Goal: Complete application form

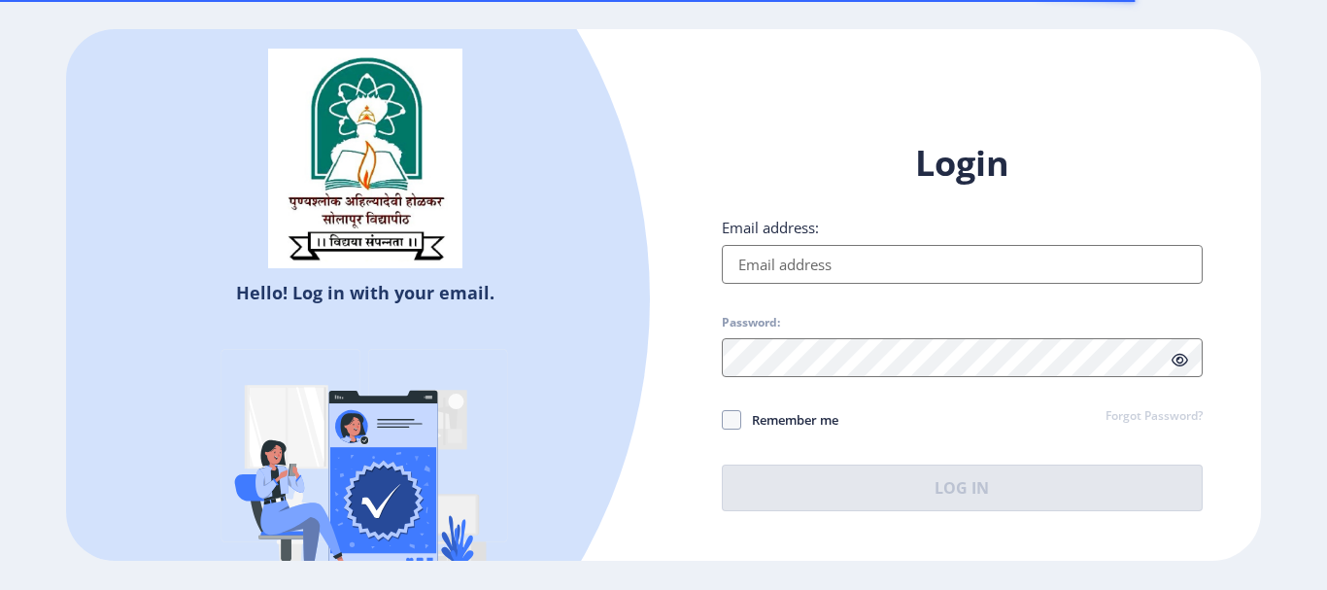
click at [945, 259] on input "Email address:" at bounding box center [962, 264] width 481 height 39
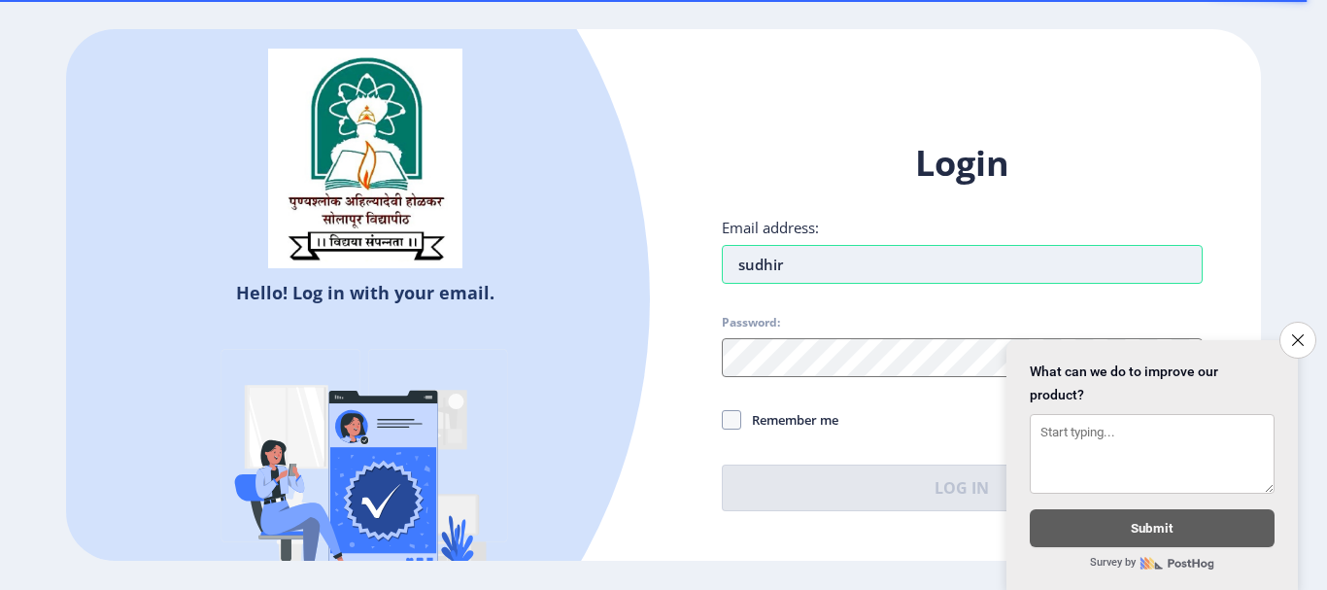
type input "sudhir"
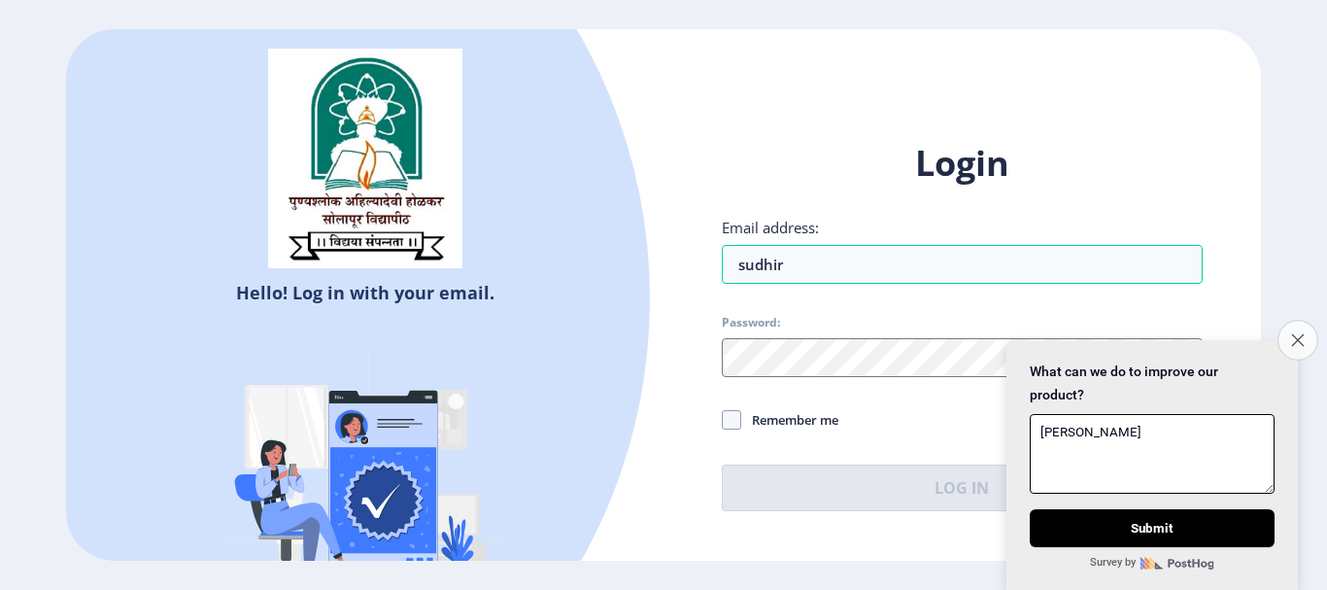
type textarea "[PERSON_NAME]"
click at [1298, 333] on icon "Close survey" at bounding box center [1297, 339] width 13 height 13
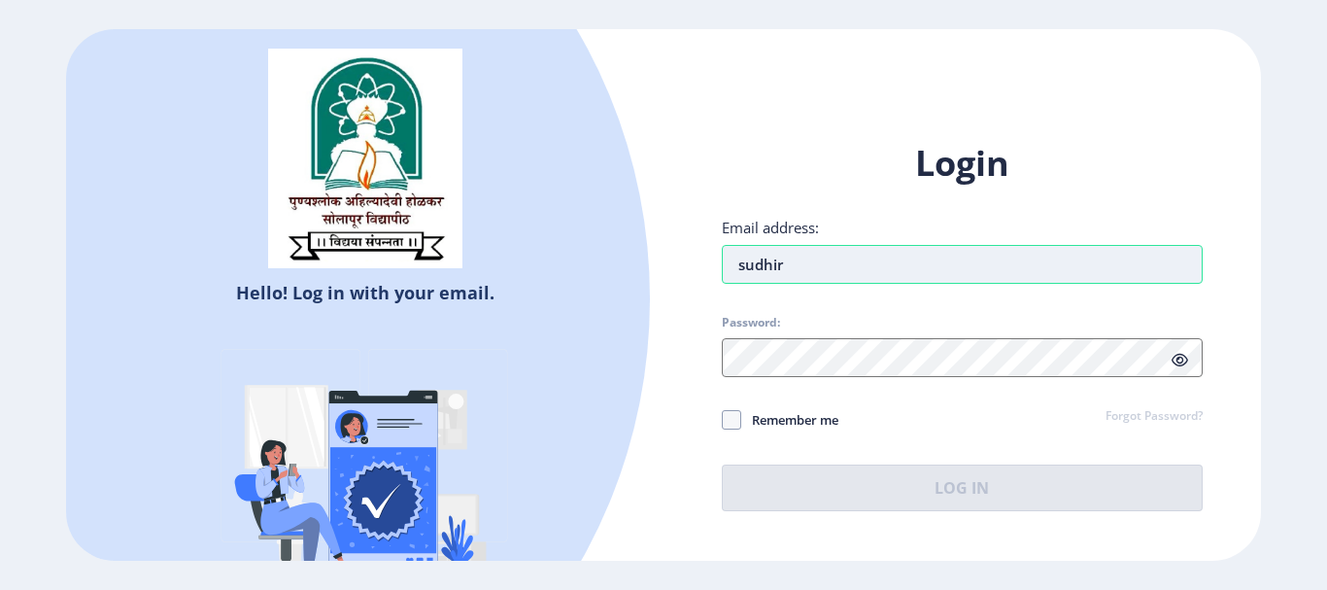
click at [870, 262] on input "sudhir" at bounding box center [962, 264] width 481 height 39
type input "[EMAIL_ADDRESS][DOMAIN_NAME]"
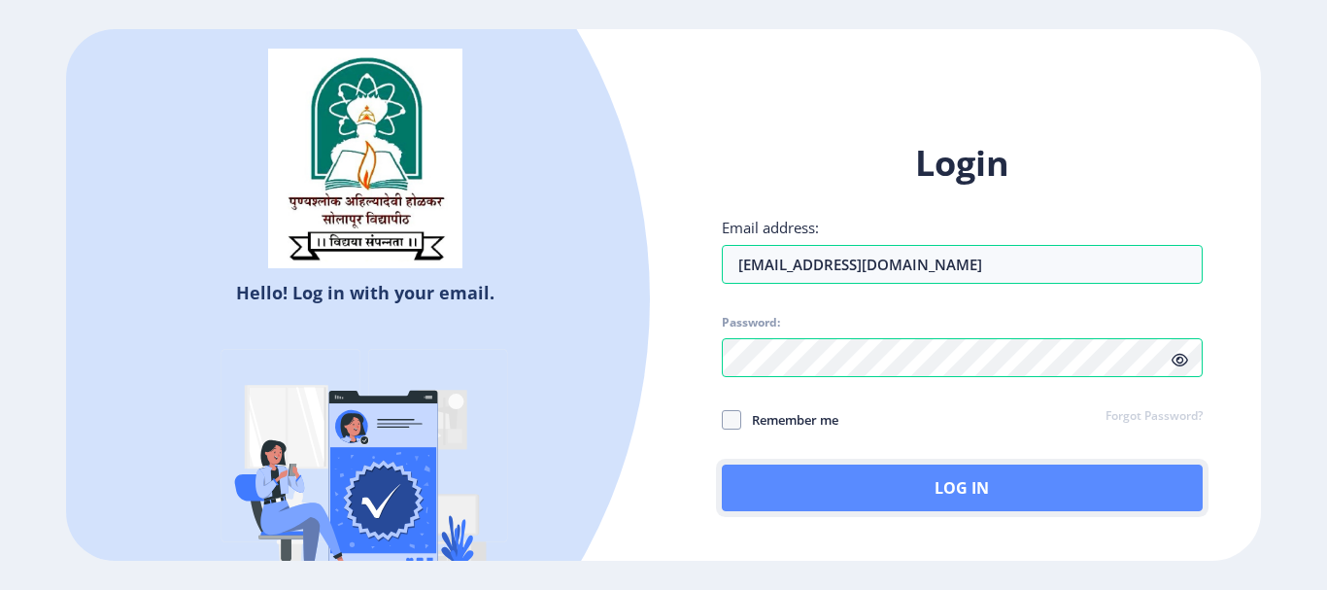
click at [910, 487] on button "Log In" at bounding box center [962, 488] width 481 height 47
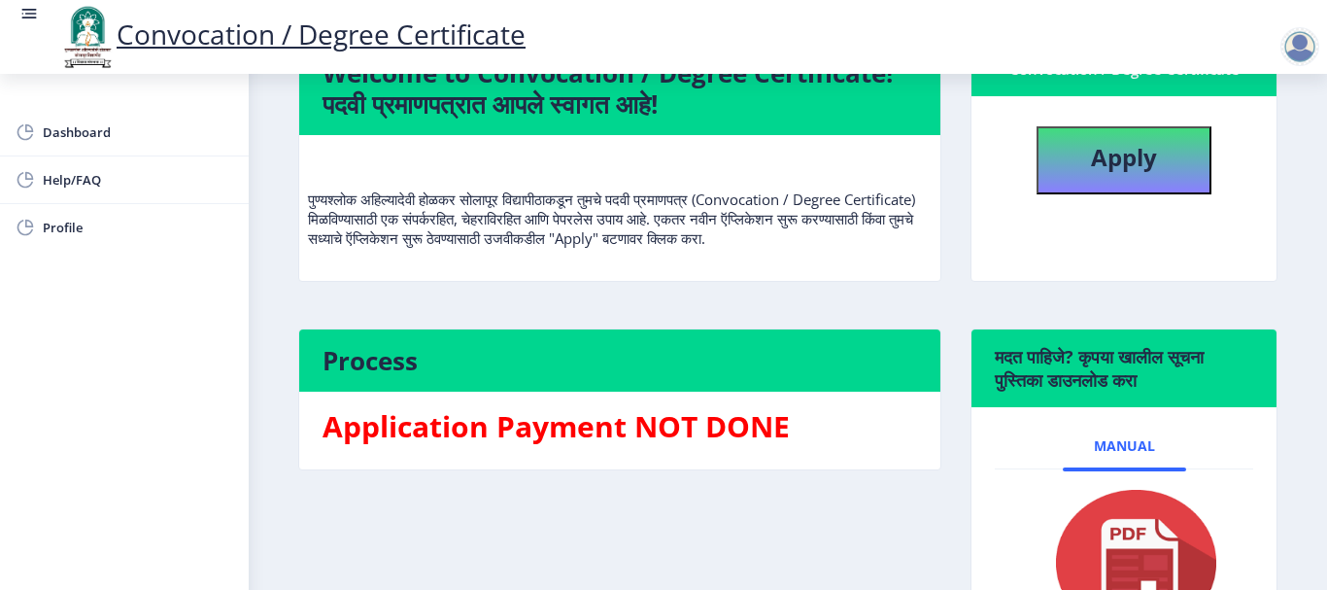
scroll to position [157, 0]
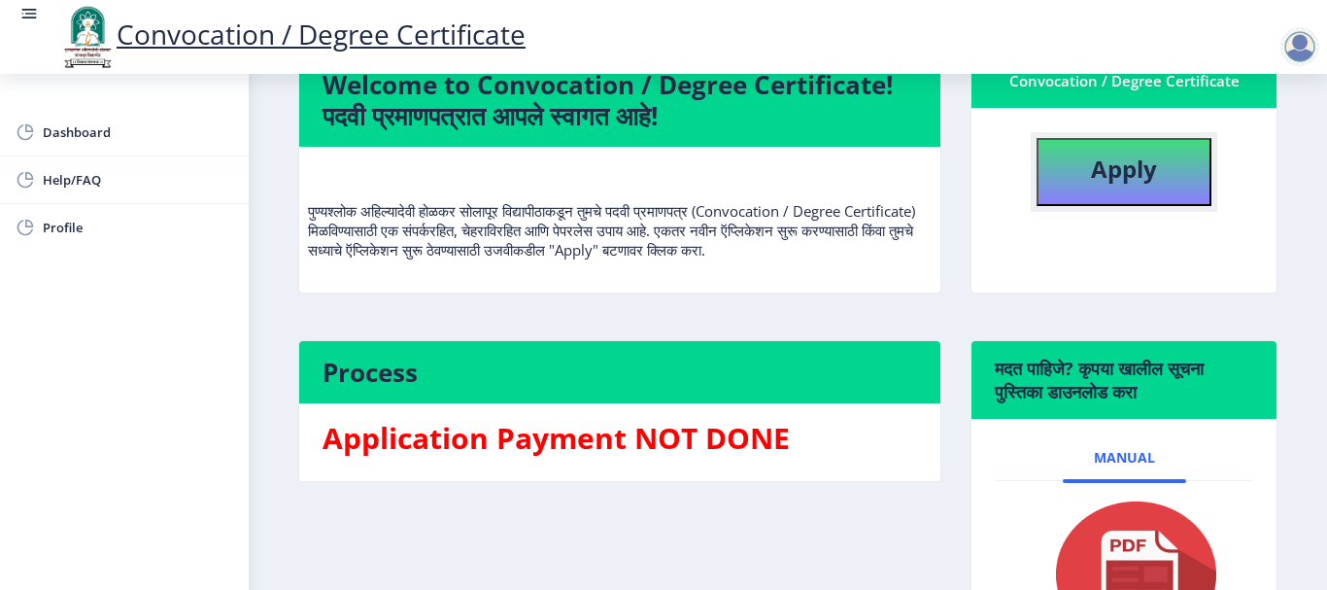
click at [1116, 154] on b "Apply" at bounding box center [1124, 169] width 66 height 32
select select
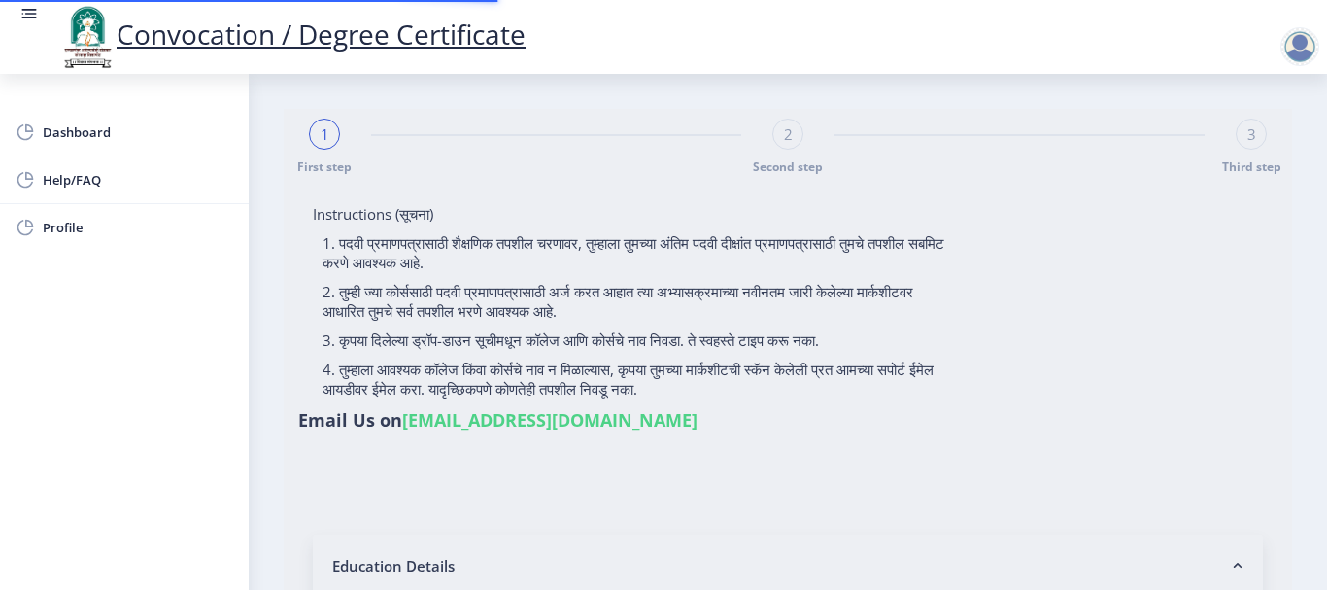
type input "Kulkarni [PERSON_NAME]"
type input "Jyoti"
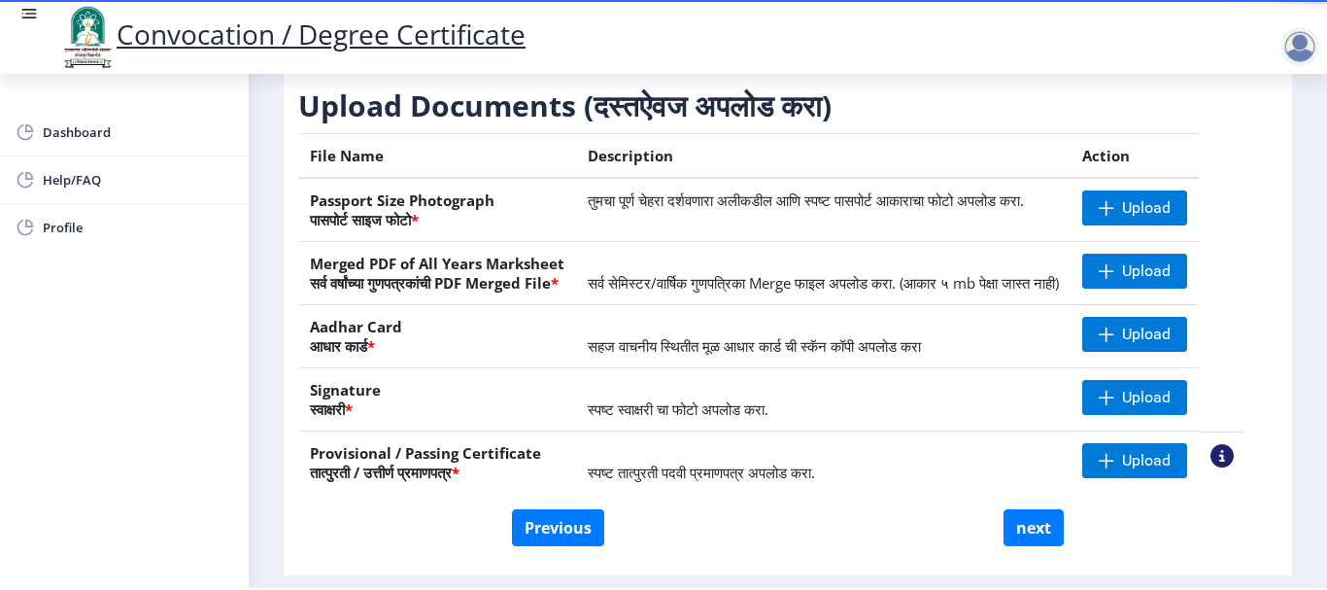
scroll to position [392, 0]
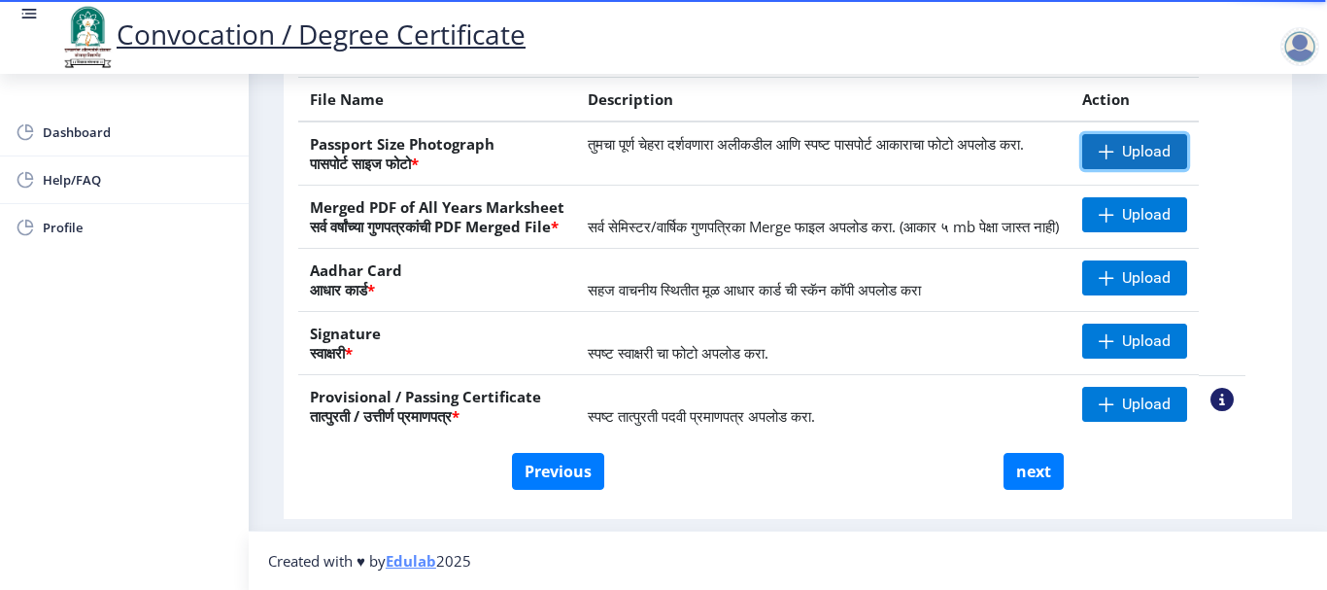
click at [1148, 142] on span "Upload" at bounding box center [1146, 151] width 49 height 19
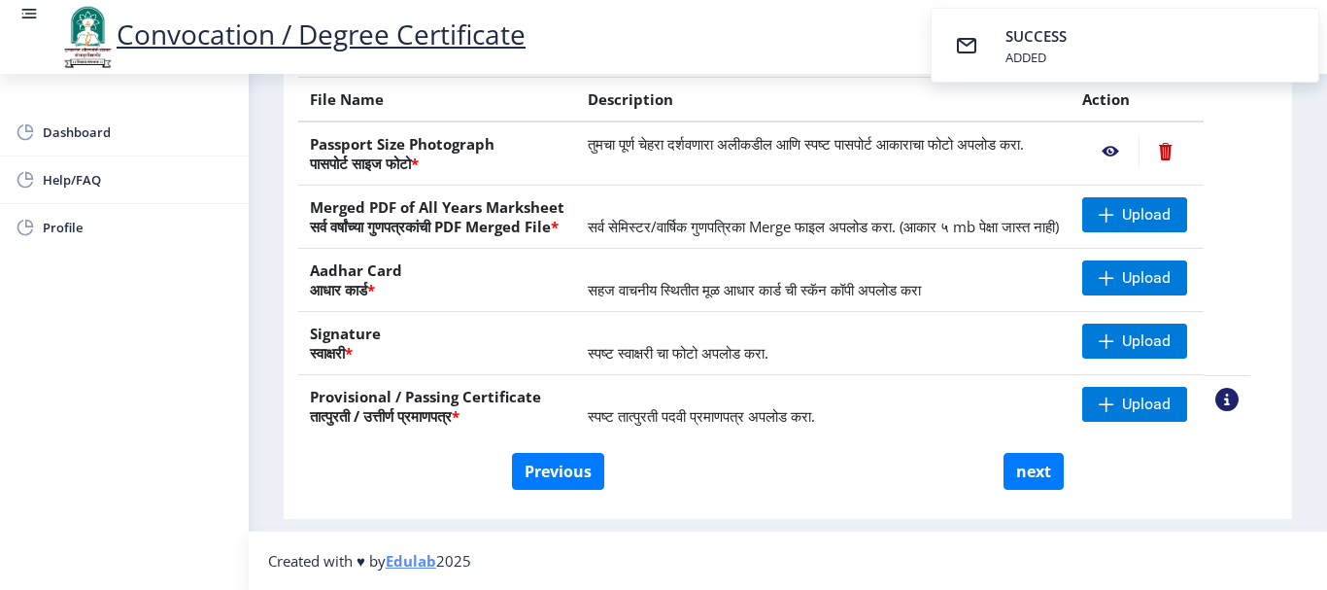
click at [1188, 134] on nb-action at bounding box center [1165, 151] width 53 height 35
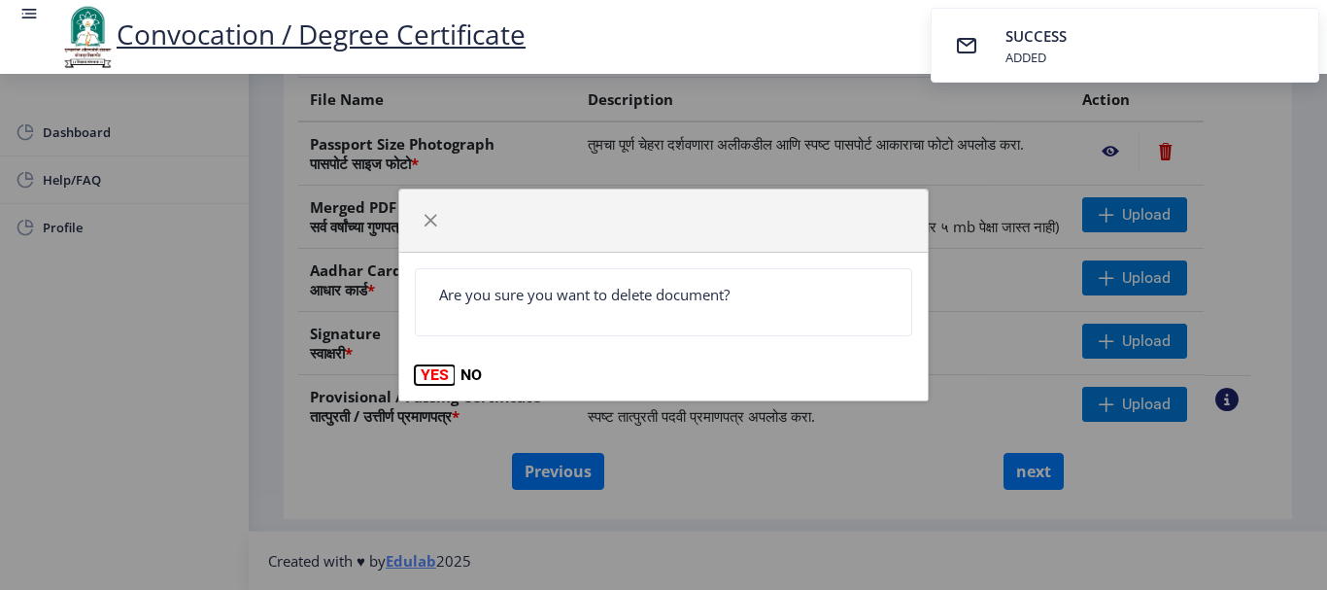
click at [431, 369] on button "YES" at bounding box center [435, 374] width 40 height 19
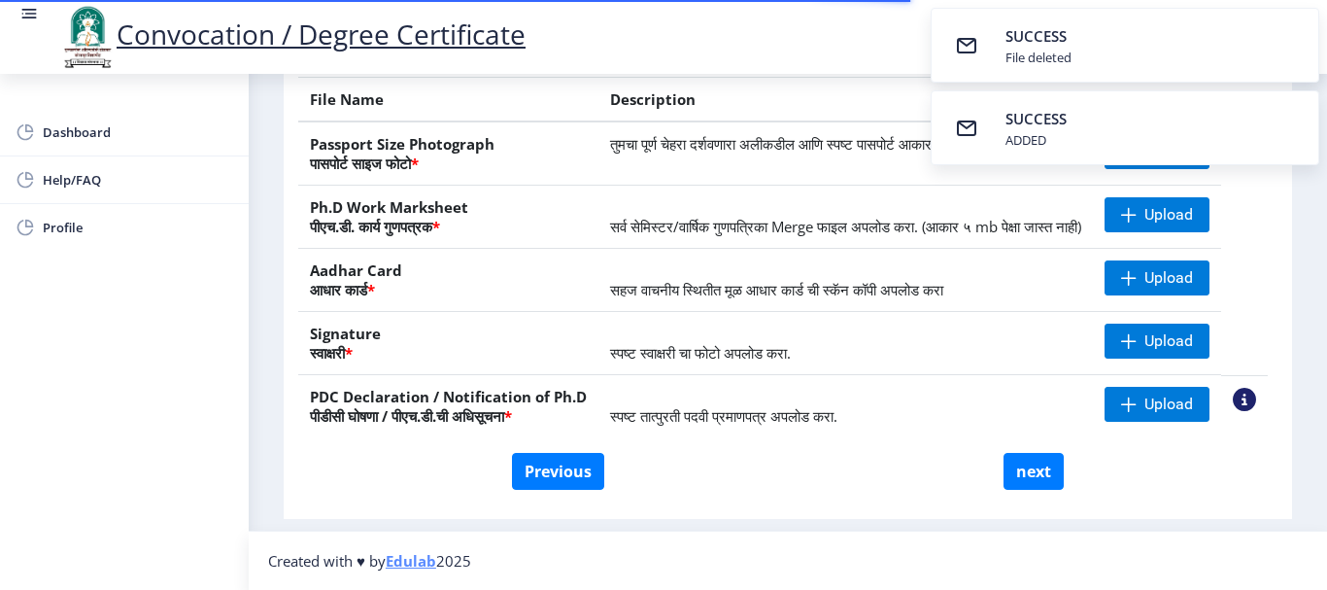
scroll to position [100, 0]
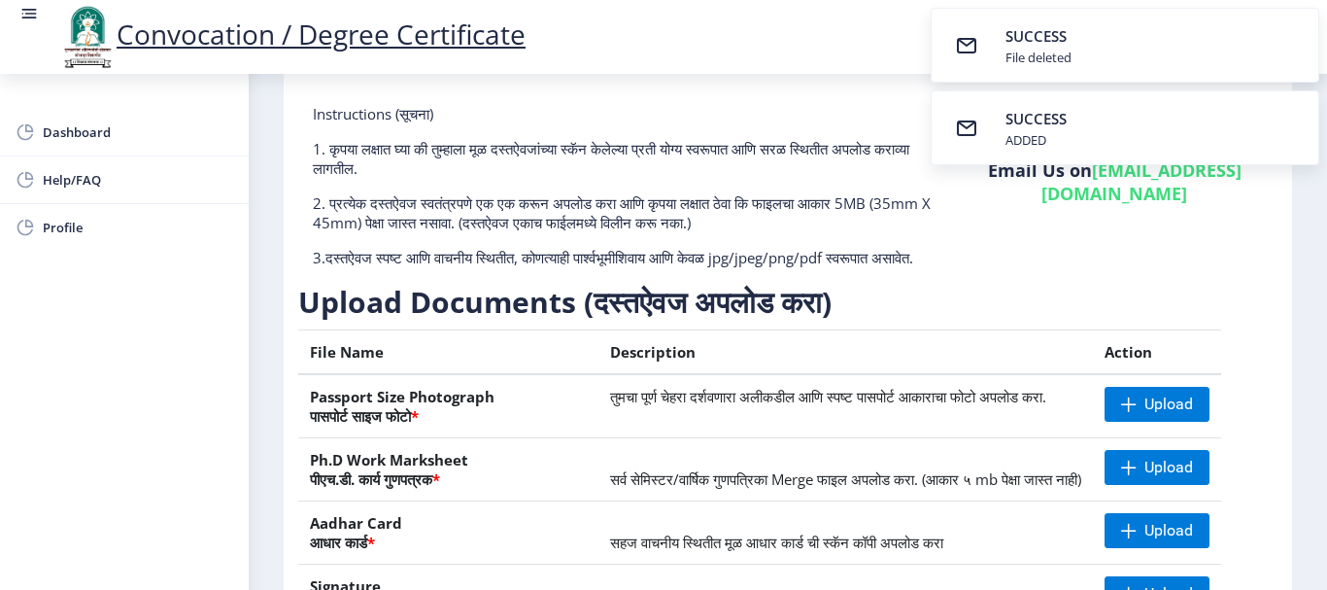
click at [723, 415] on td "तुमचा पूर्ण चेहरा दर्शवणारा अलीकडील आणि स्पष्ट पासपोर्ट आकाराचा फोटो अपलोड करा." at bounding box center [846, 406] width 495 height 64
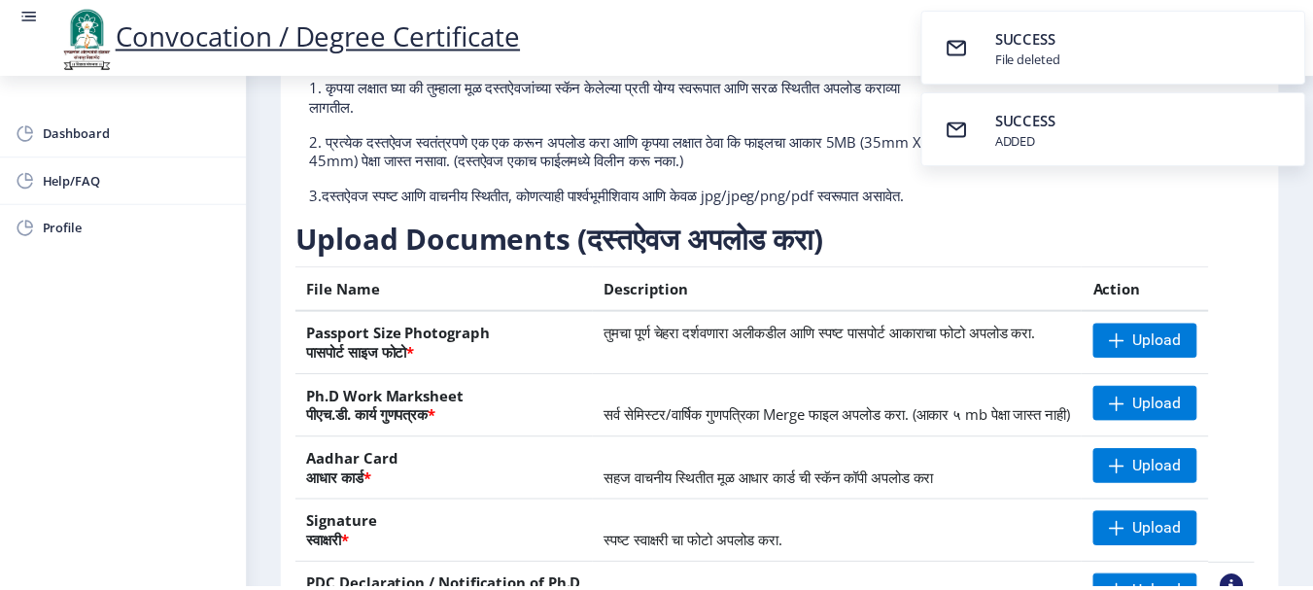
scroll to position [197, 0]
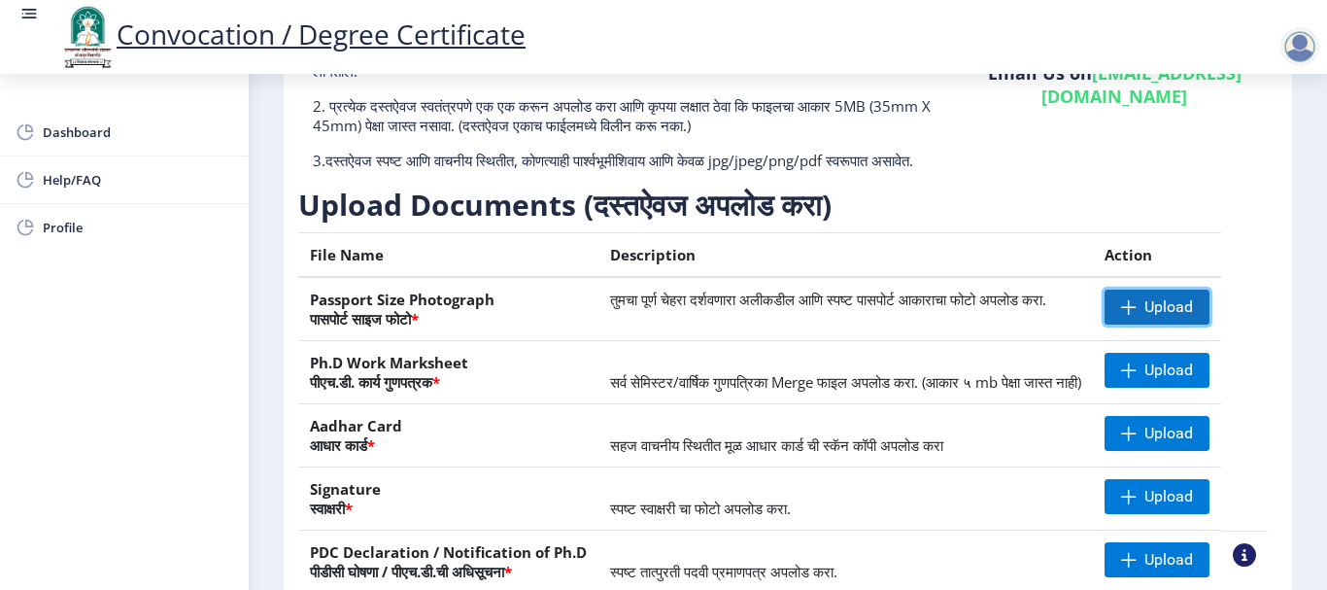
click at [1152, 317] on span "Upload" at bounding box center [1169, 306] width 49 height 19
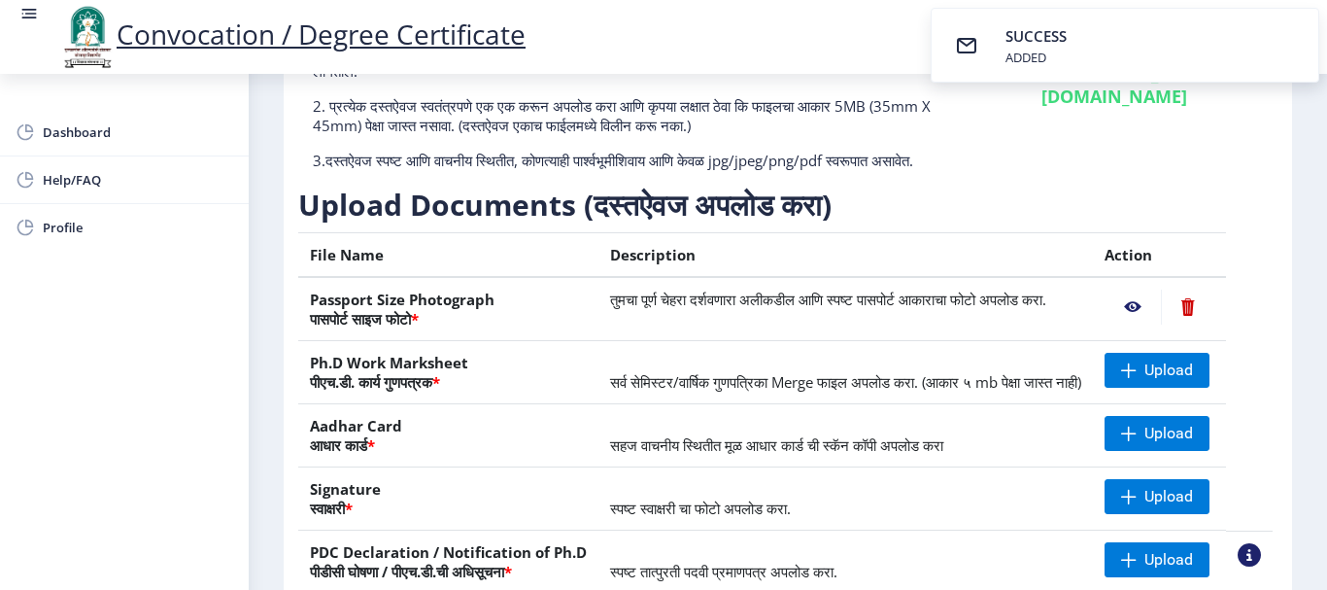
click at [1127, 325] on nb-action at bounding box center [1133, 307] width 56 height 35
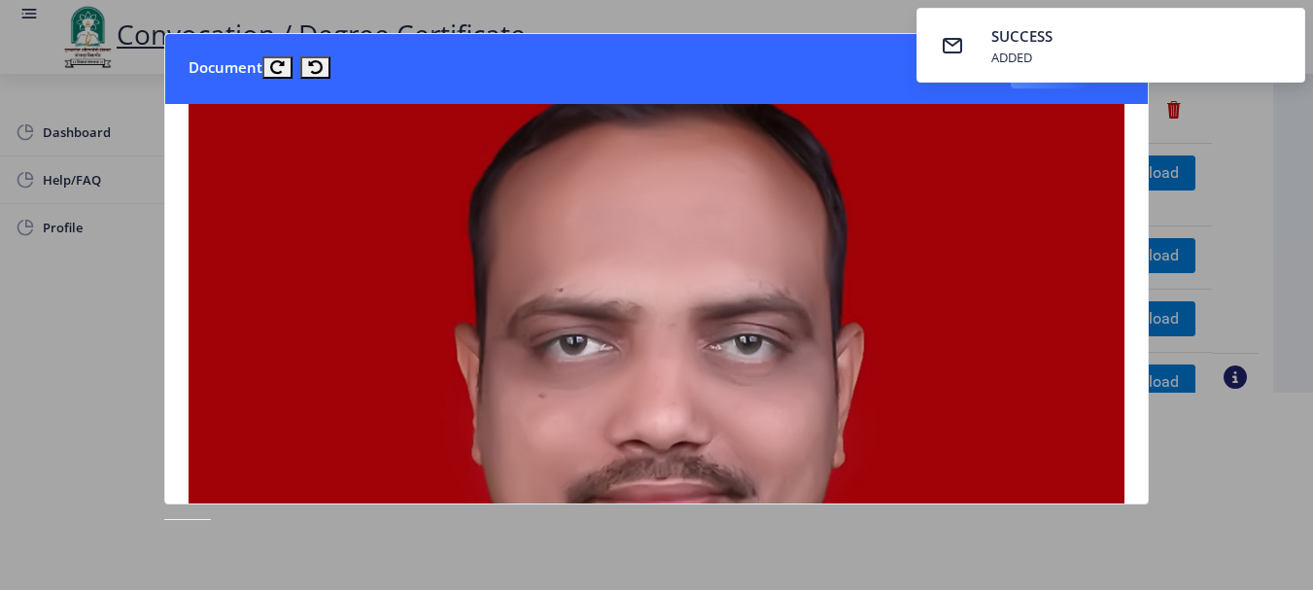
scroll to position [0, 0]
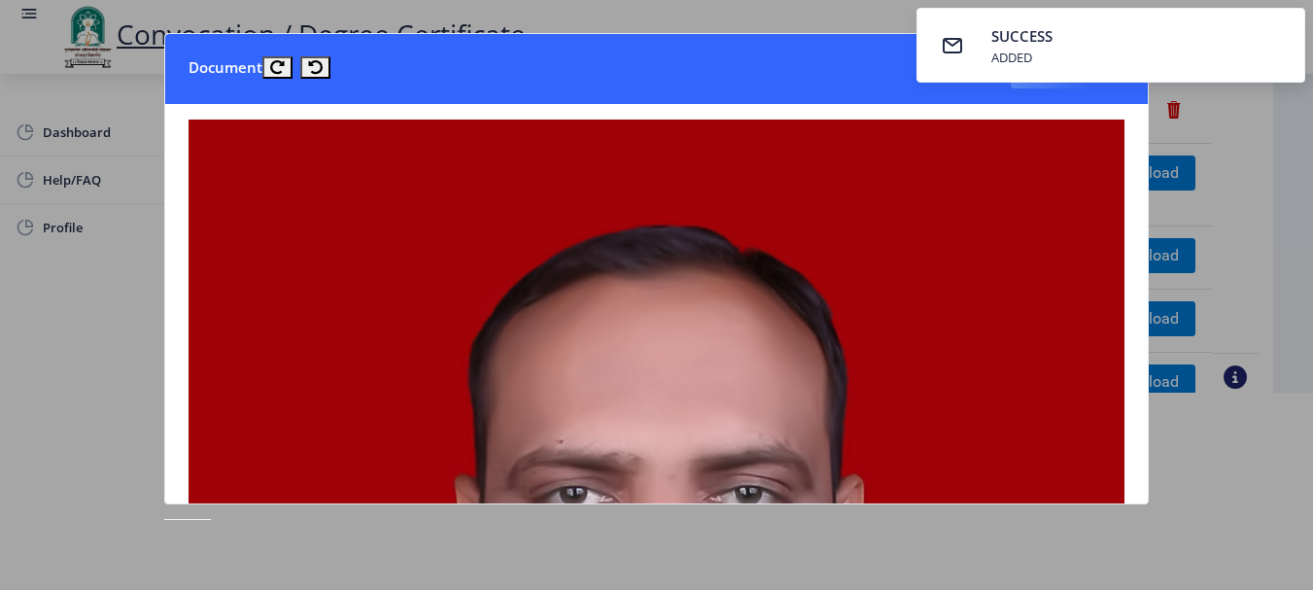
click at [509, 68] on nb-card-header "Document Close" at bounding box center [656, 69] width 982 height 70
click at [1035, 86] on nb-toastr-container "SUCCESS ADDED" at bounding box center [1111, 45] width 404 height 90
click at [1242, 229] on div at bounding box center [656, 295] width 1313 height 590
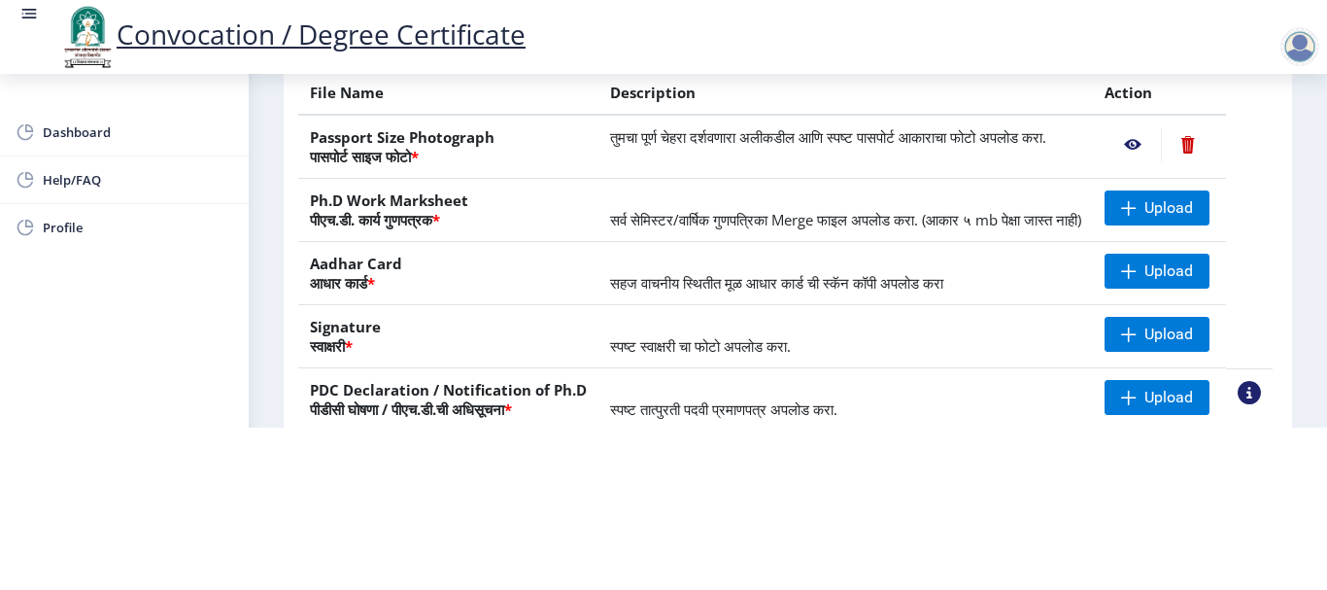
scroll to position [294, 0]
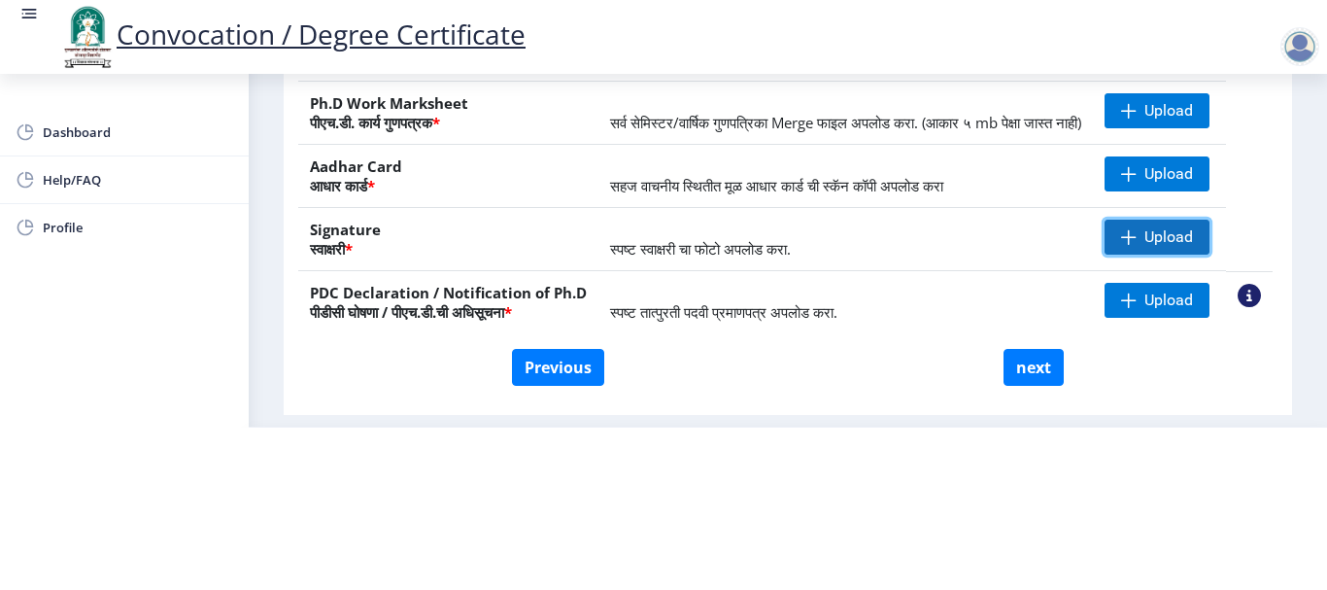
click at [1179, 231] on span "Upload" at bounding box center [1169, 236] width 49 height 19
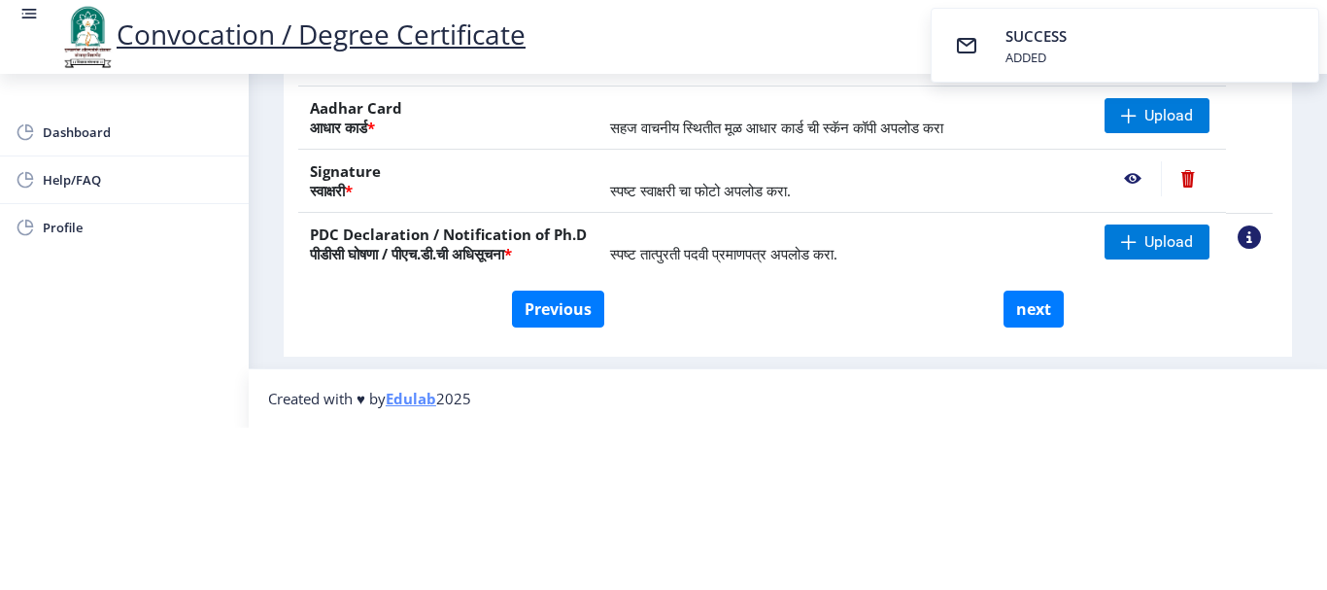
scroll to position [392, 0]
click at [1134, 161] on nb-action at bounding box center [1133, 178] width 56 height 35
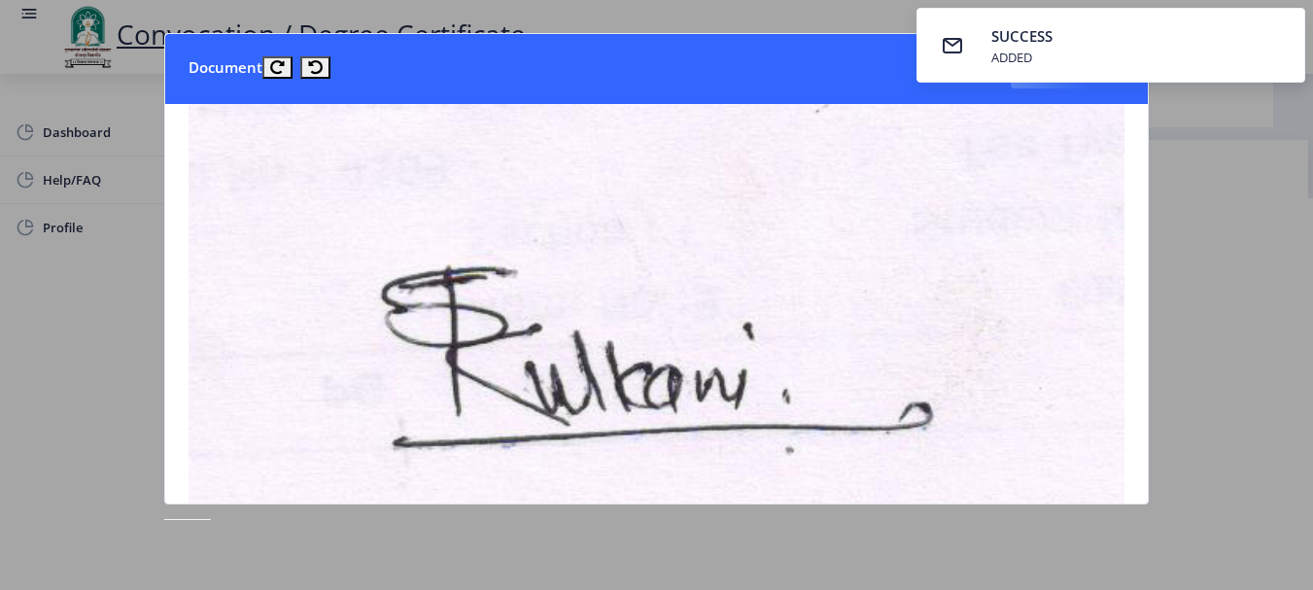
scroll to position [97, 0]
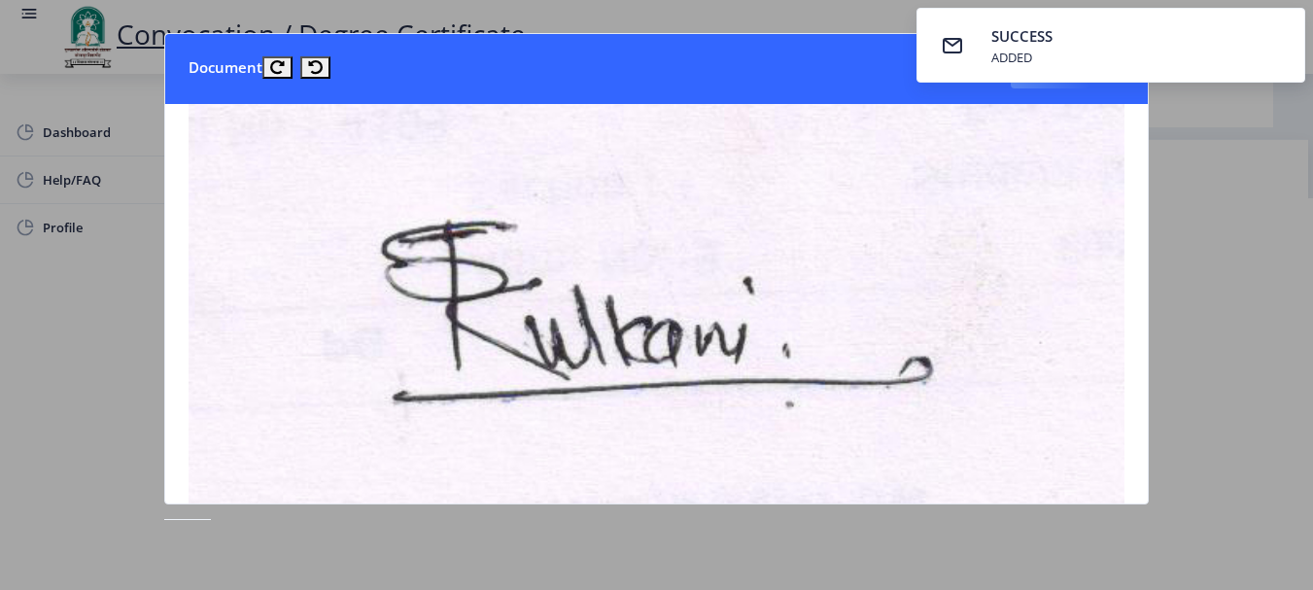
click at [1225, 363] on div at bounding box center [656, 295] width 1313 height 590
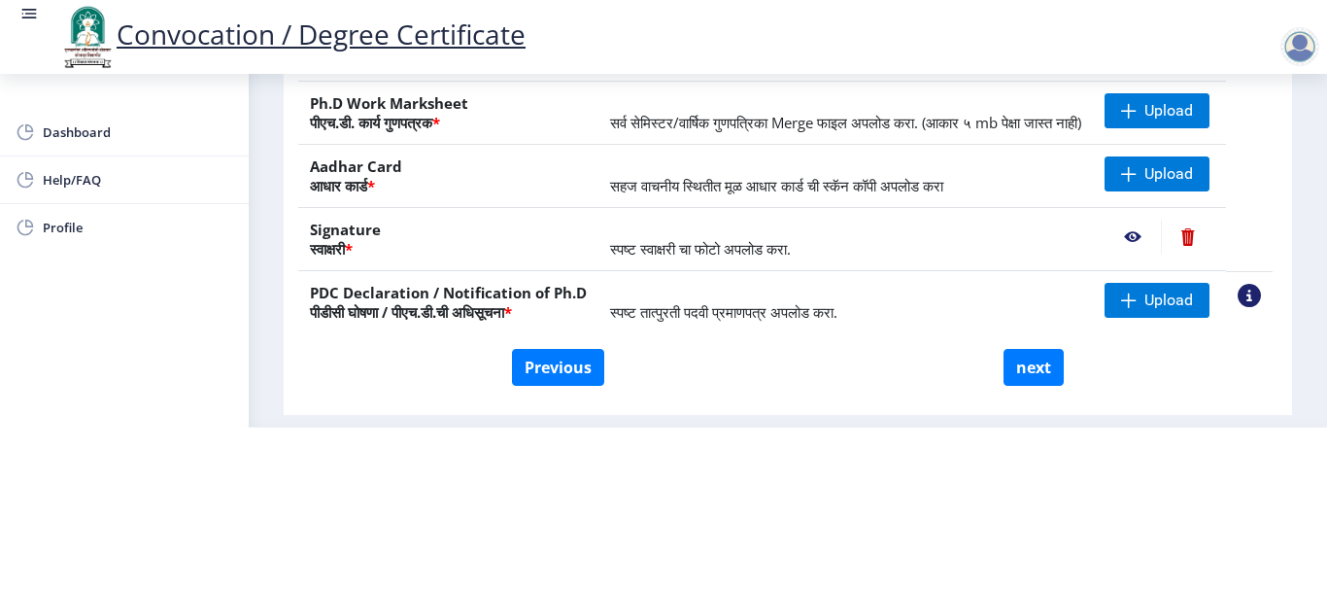
scroll to position [197, 0]
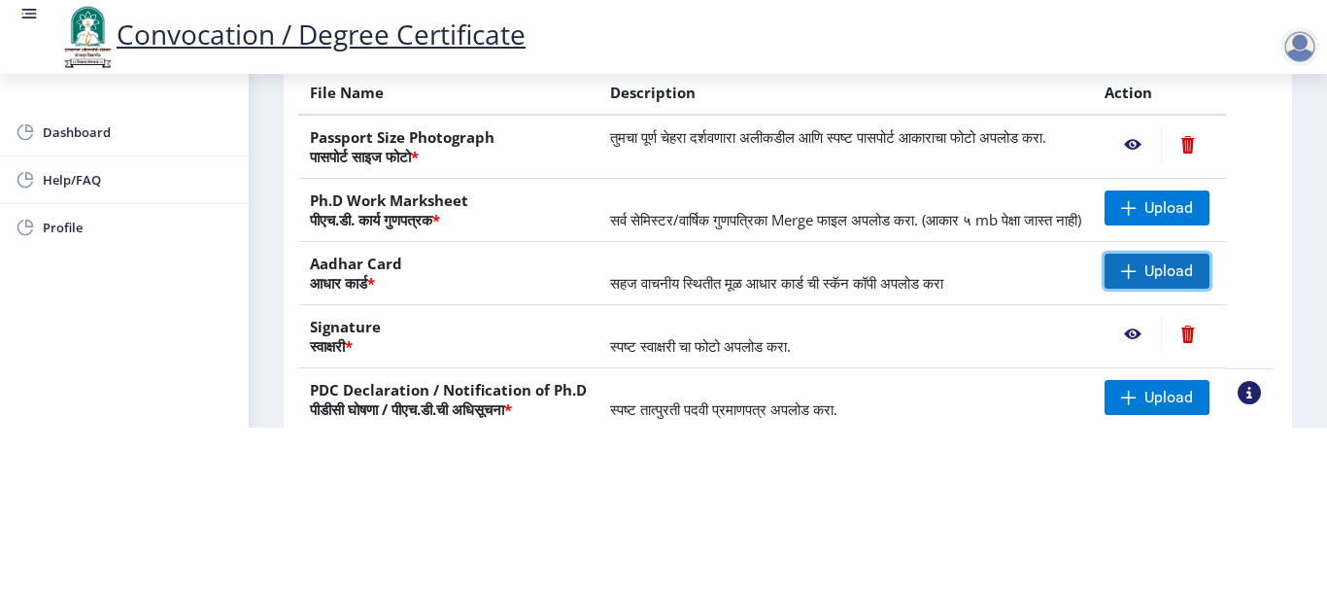
click at [1140, 280] on span "Upload" at bounding box center [1157, 271] width 105 height 35
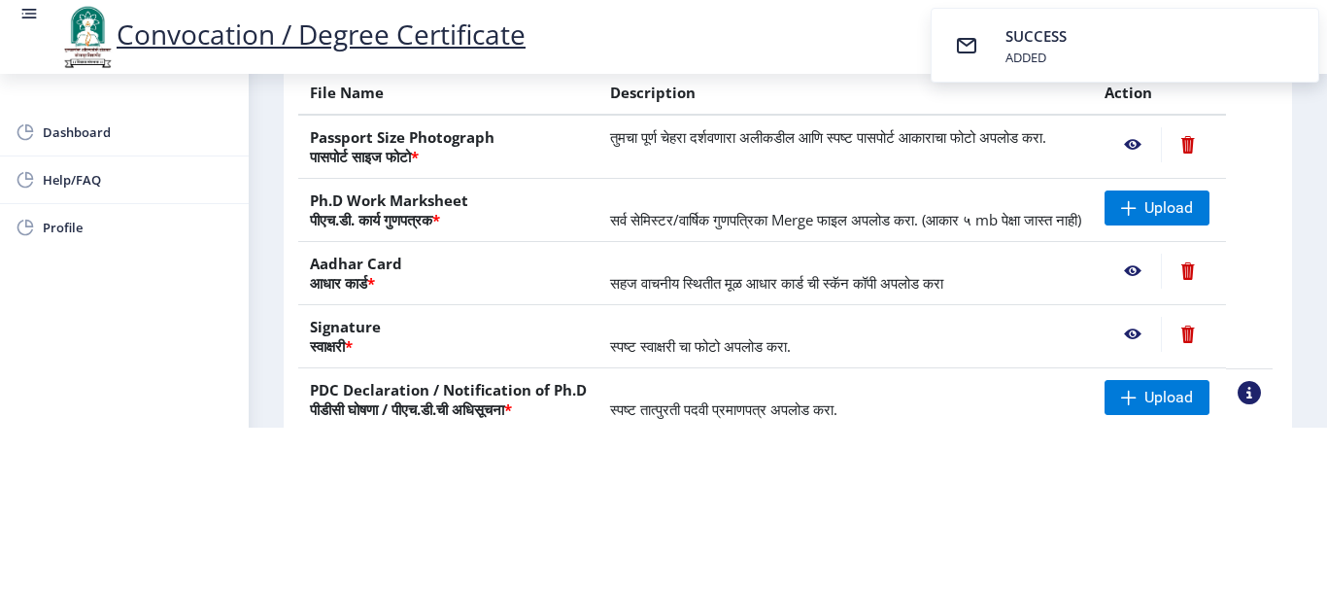
click at [1135, 270] on nb-action at bounding box center [1133, 271] width 56 height 35
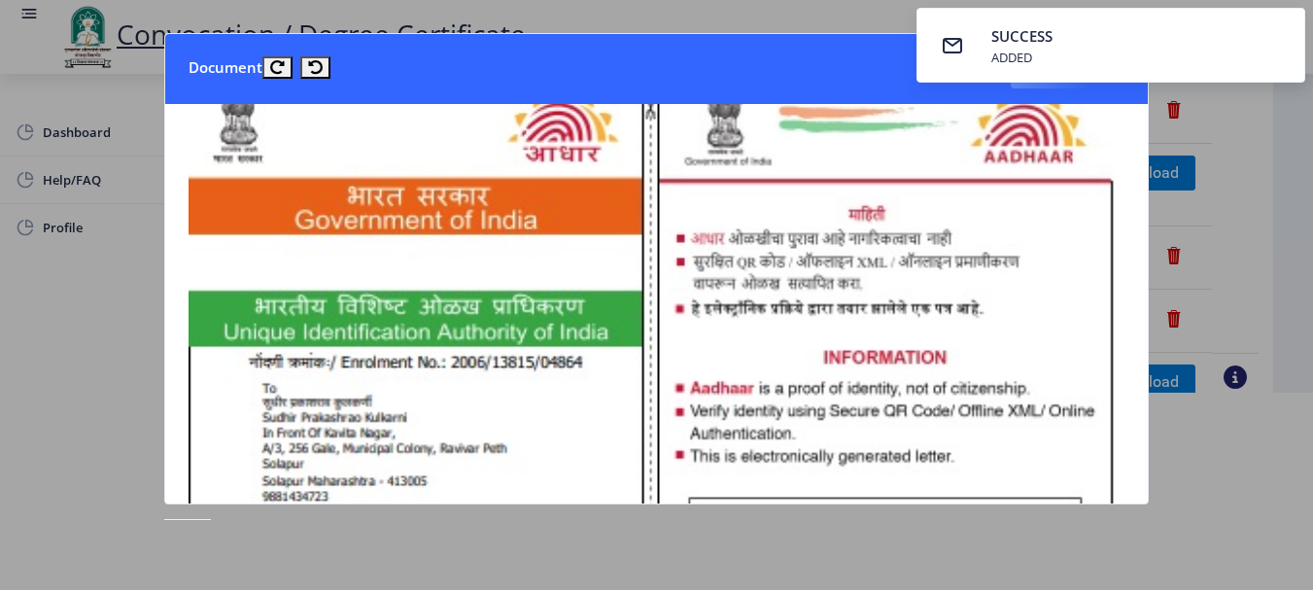
scroll to position [0, 0]
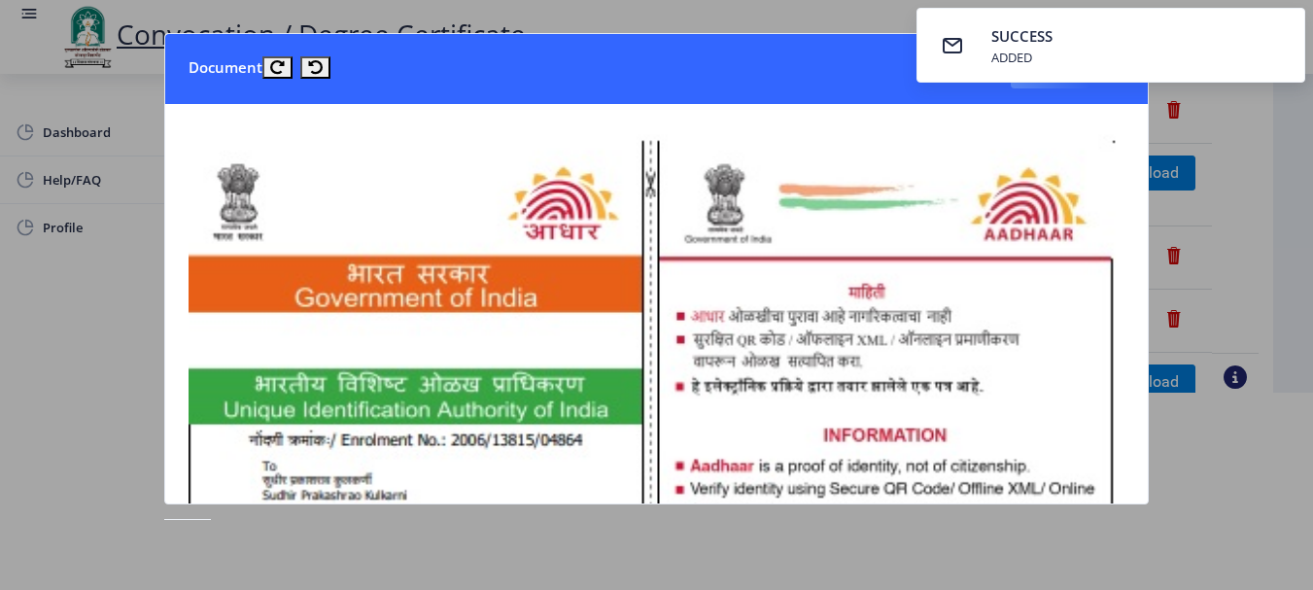
click at [1169, 525] on div at bounding box center [656, 295] width 1313 height 590
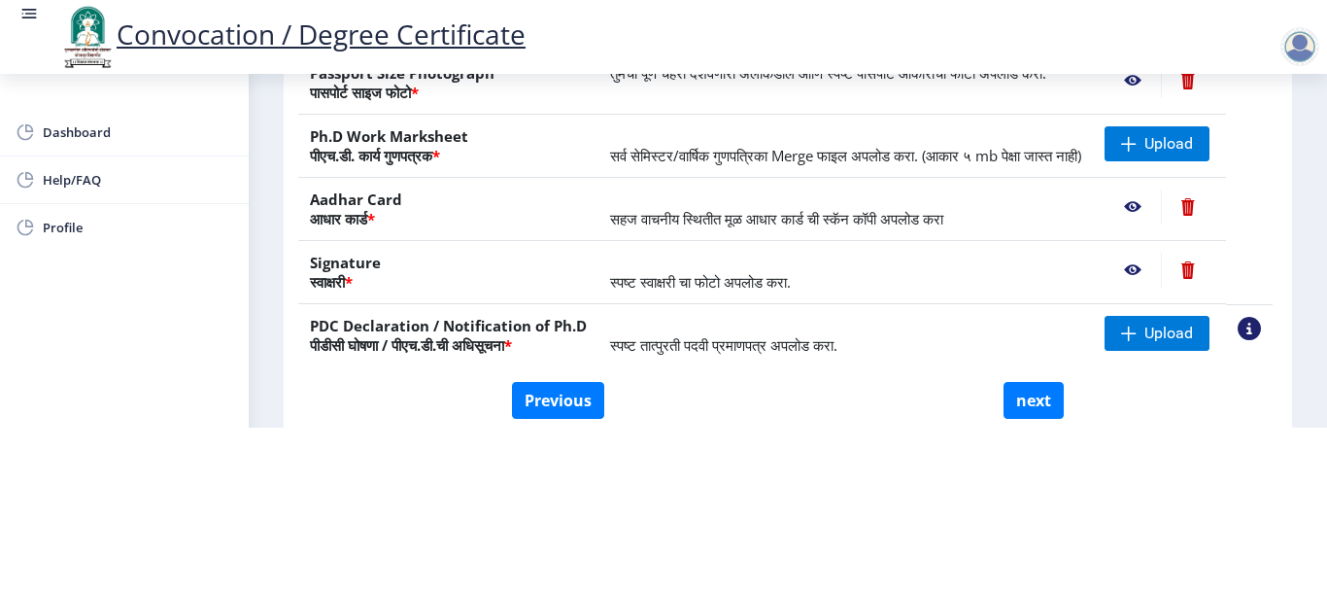
scroll to position [294, 0]
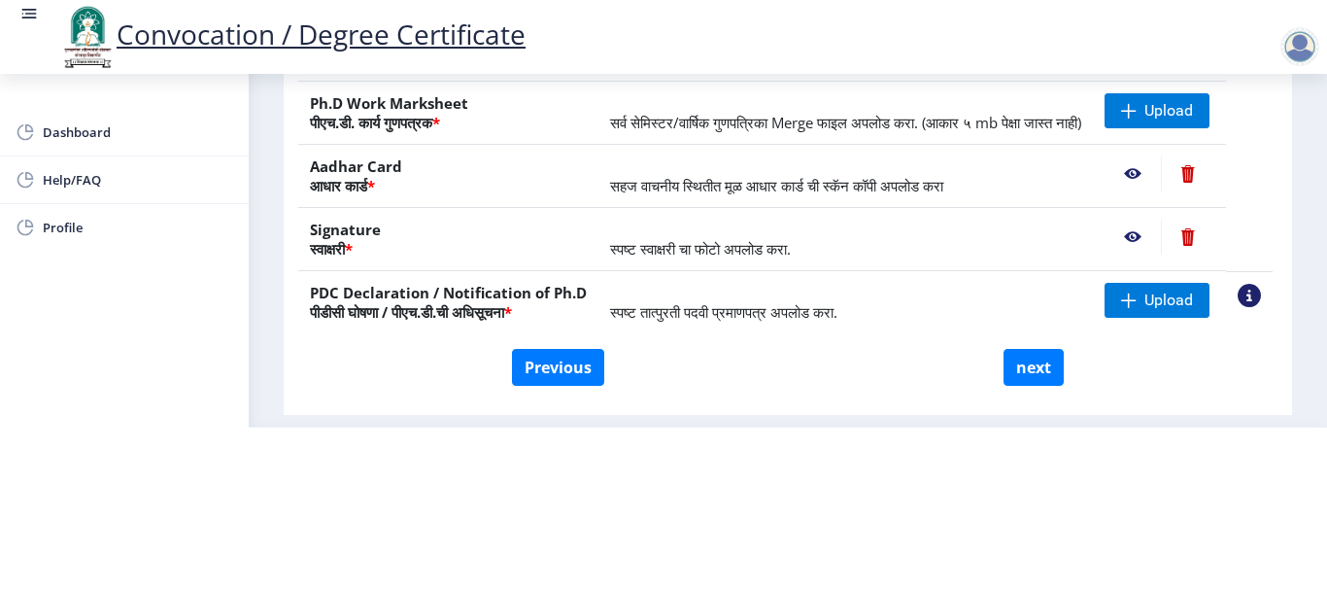
click at [1205, 175] on nb-action at bounding box center [1187, 173] width 53 height 35
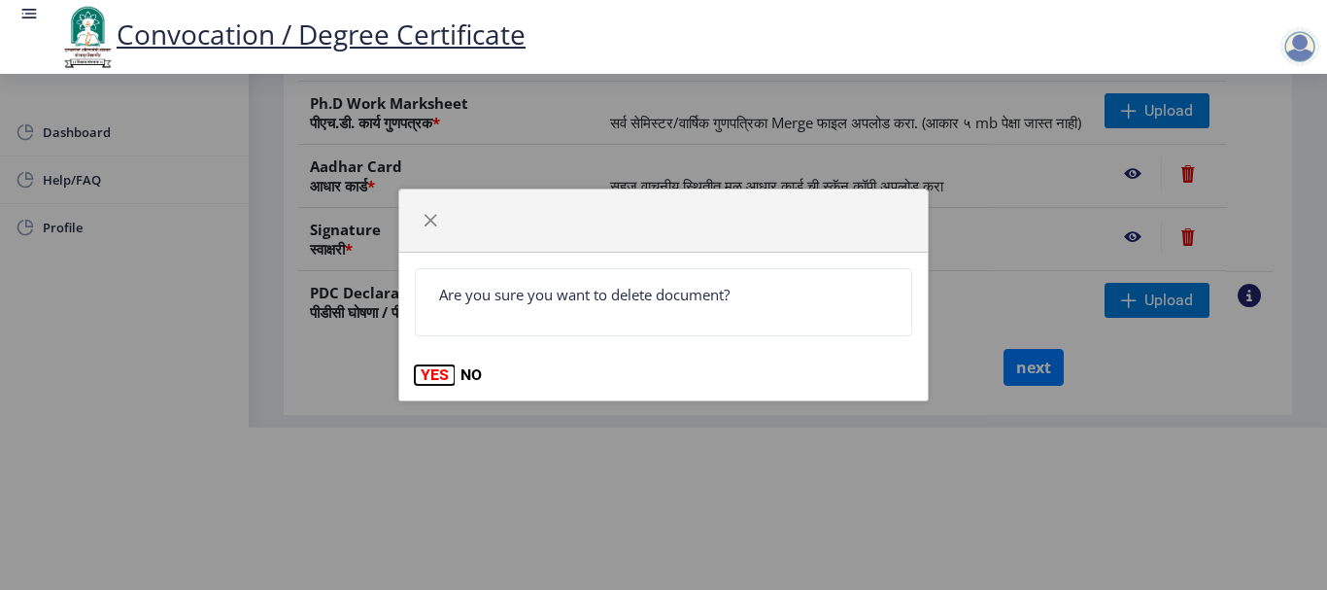
click at [432, 372] on button "YES" at bounding box center [435, 374] width 40 height 19
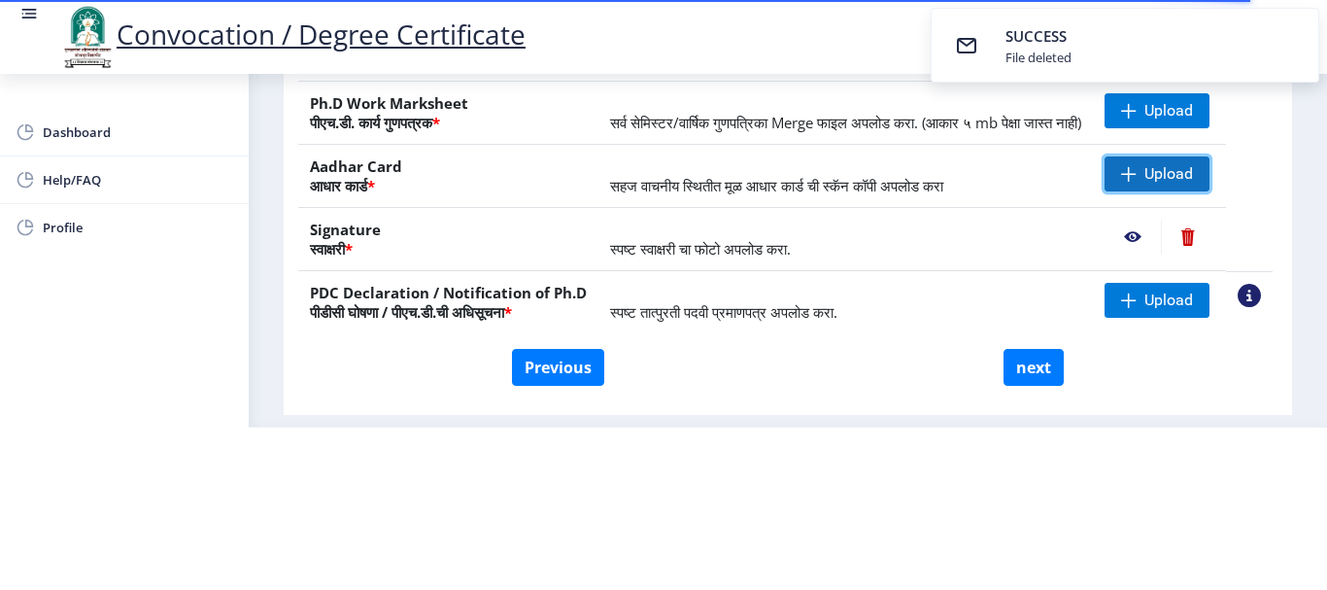
click at [1171, 177] on span "Upload" at bounding box center [1169, 173] width 49 height 19
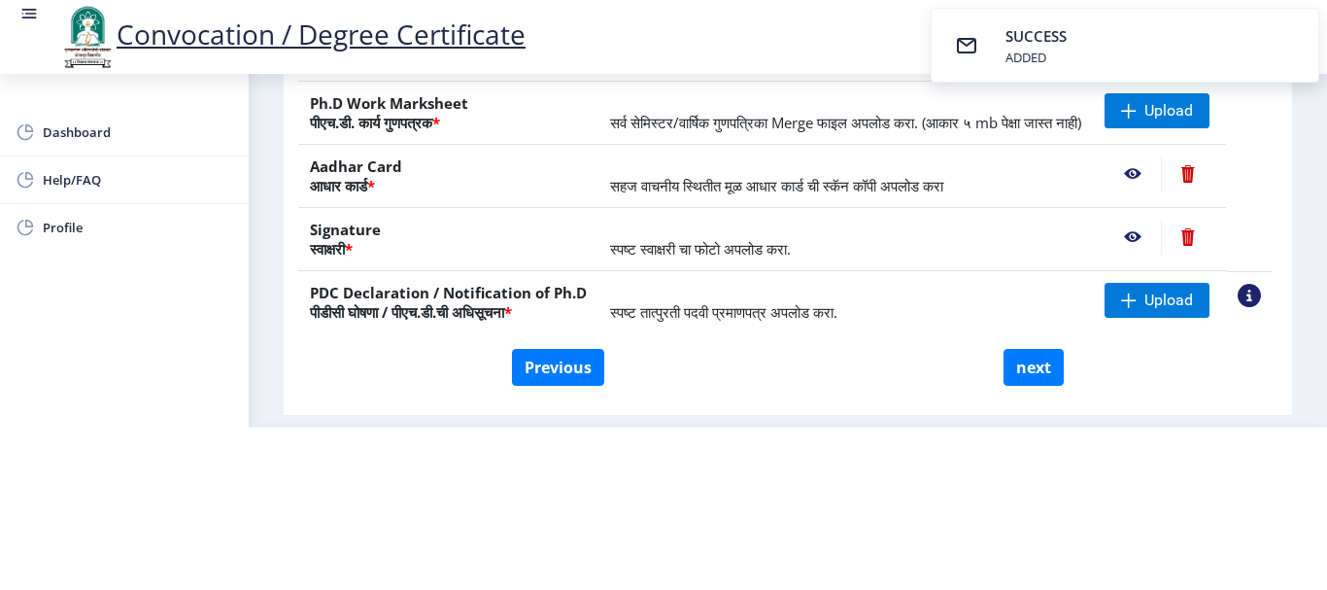
click at [1141, 177] on nb-action at bounding box center [1133, 173] width 56 height 35
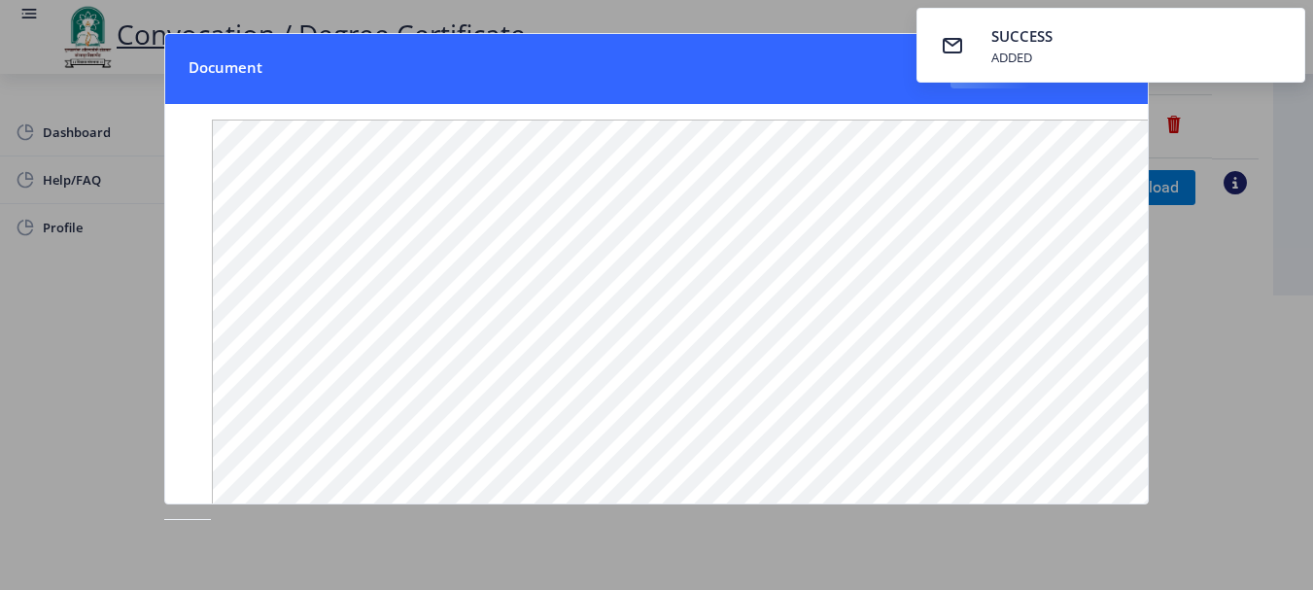
scroll to position [320, 0]
click at [1265, 536] on div at bounding box center [656, 295] width 1313 height 590
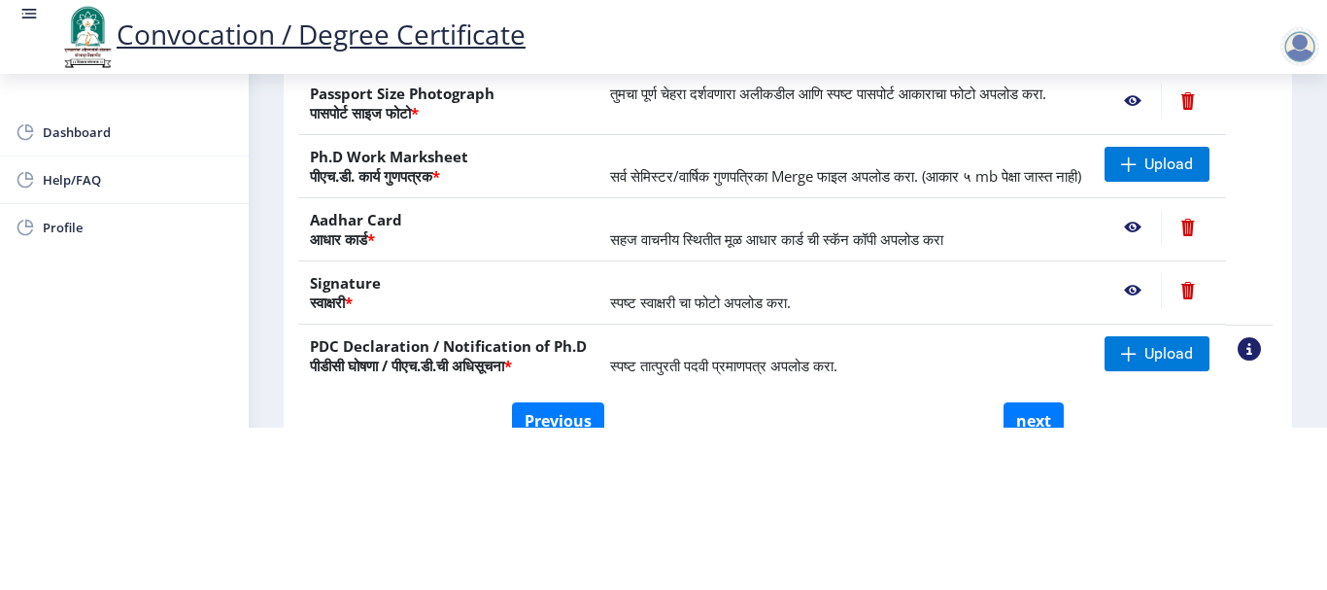
scroll to position [197, 0]
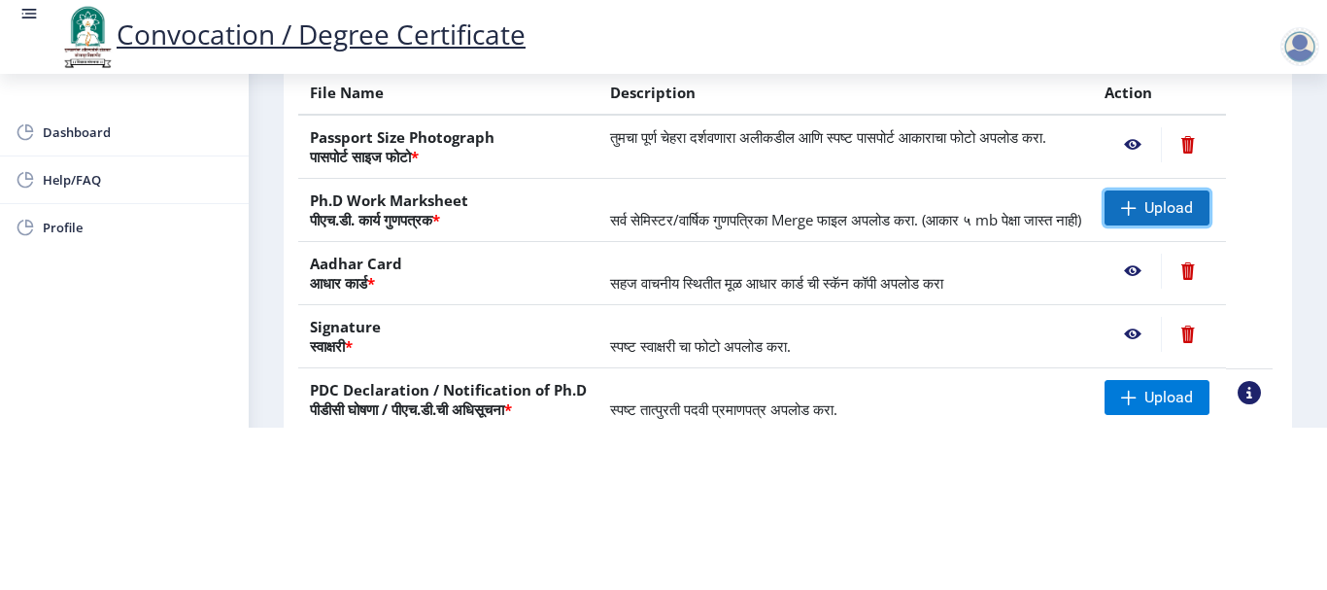
click at [1132, 200] on span at bounding box center [1129, 208] width 16 height 16
click at [1140, 190] on span "Upload" at bounding box center [1157, 207] width 105 height 35
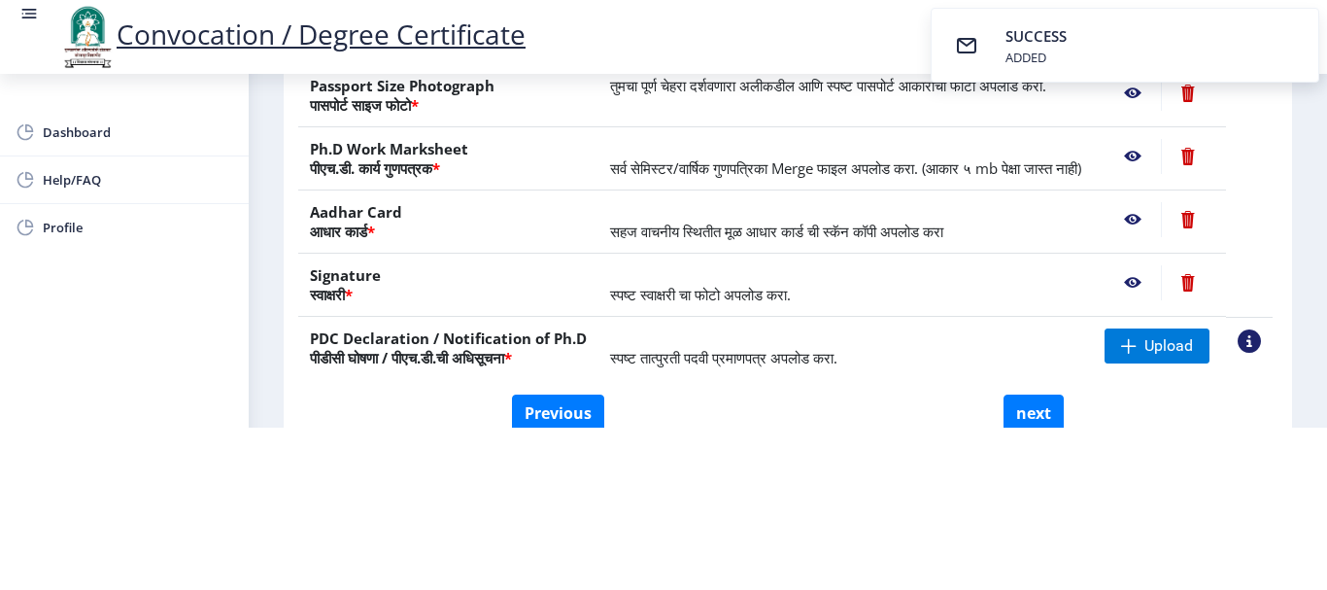
scroll to position [314, 0]
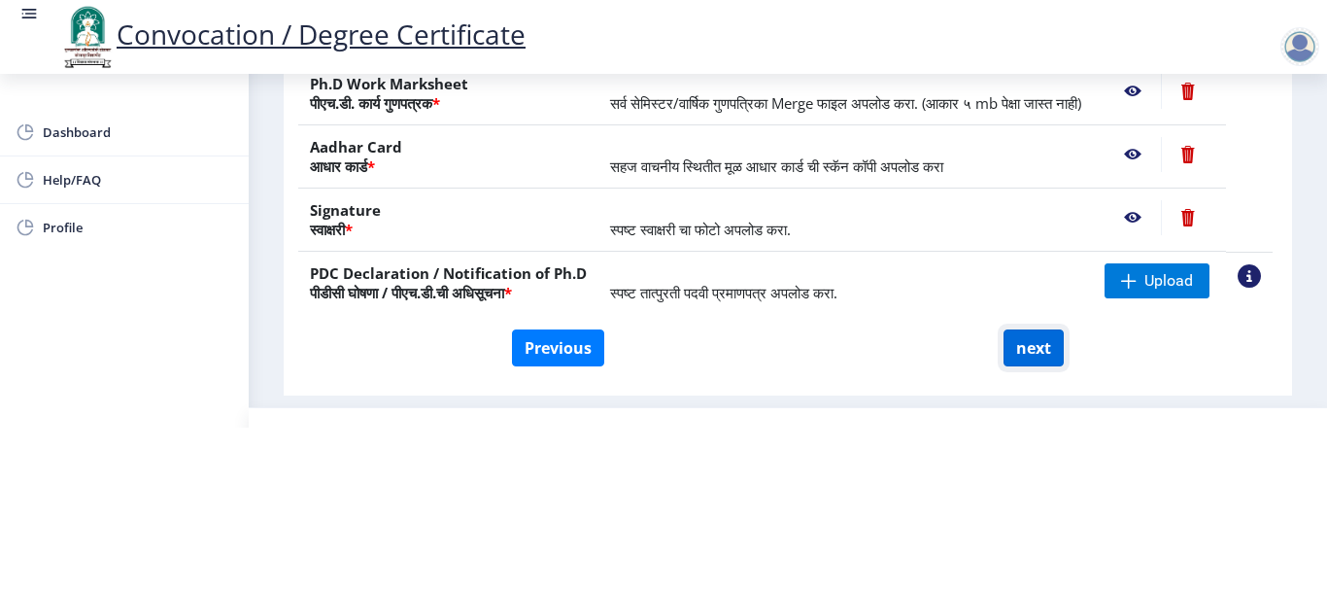
click at [1046, 366] on button "next" at bounding box center [1034, 347] width 60 height 37
select select
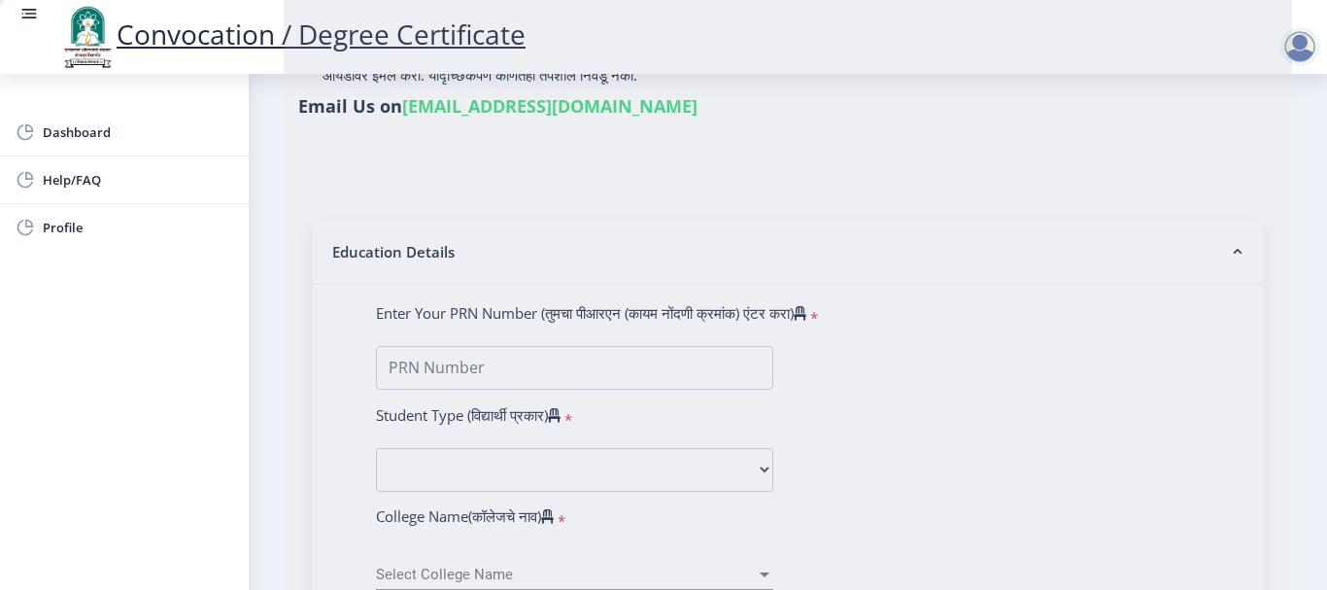
scroll to position [0, 0]
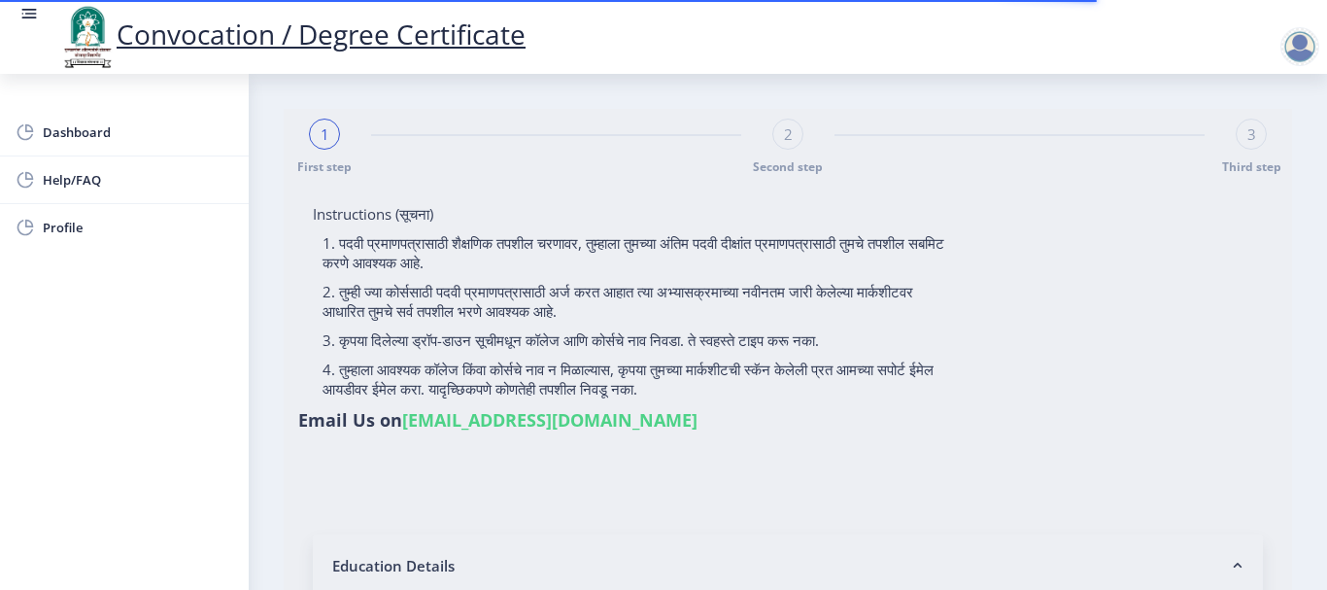
type input "Kulkarni [PERSON_NAME]"
type input "Jyoti"
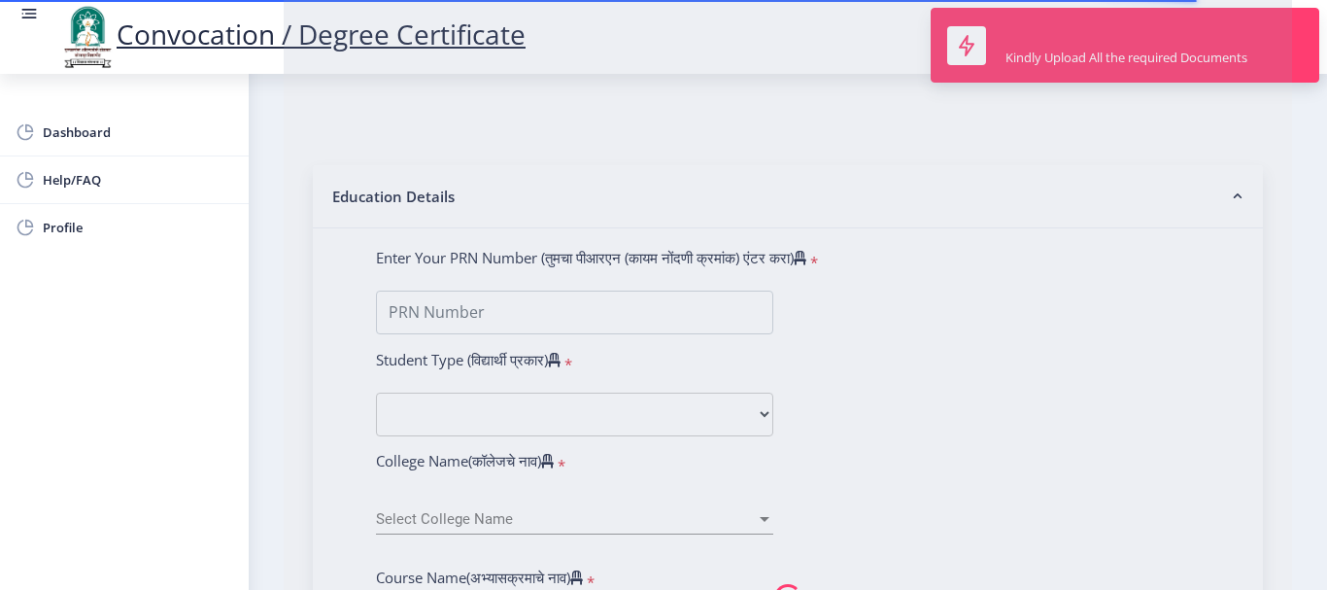
scroll to position [486, 0]
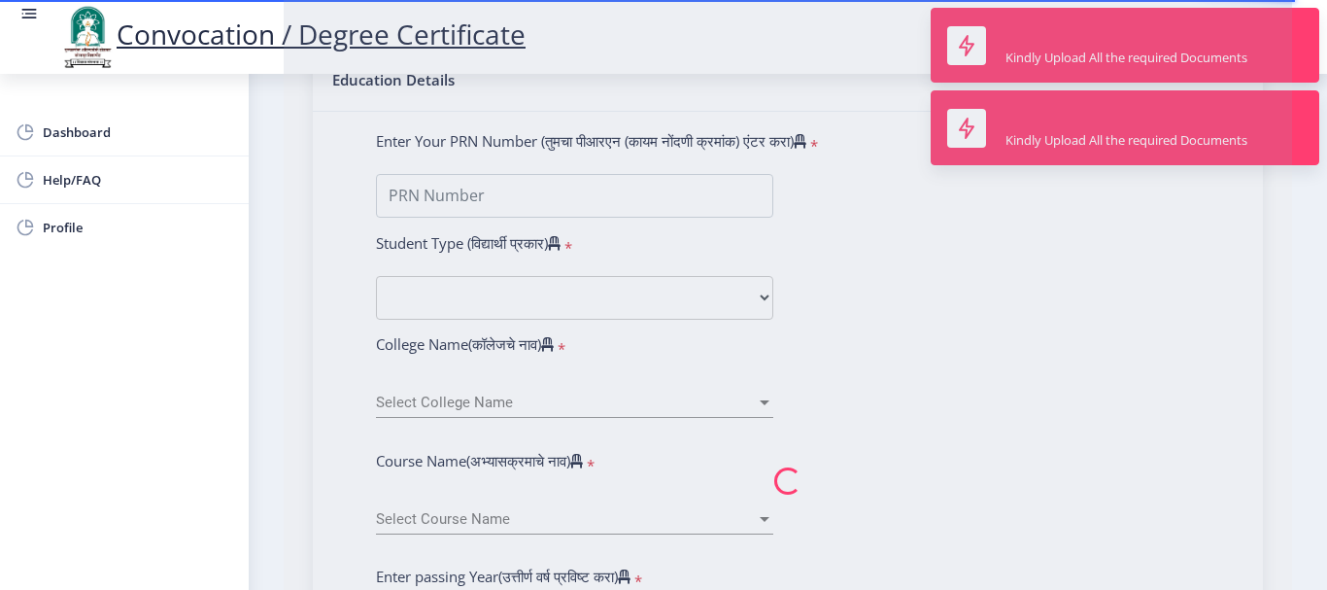
type input "202301033075806"
select select "Regular"
select select "2025"
select select "FIRST CLASS WITH DISTINCTION"
type input "1281D0024"
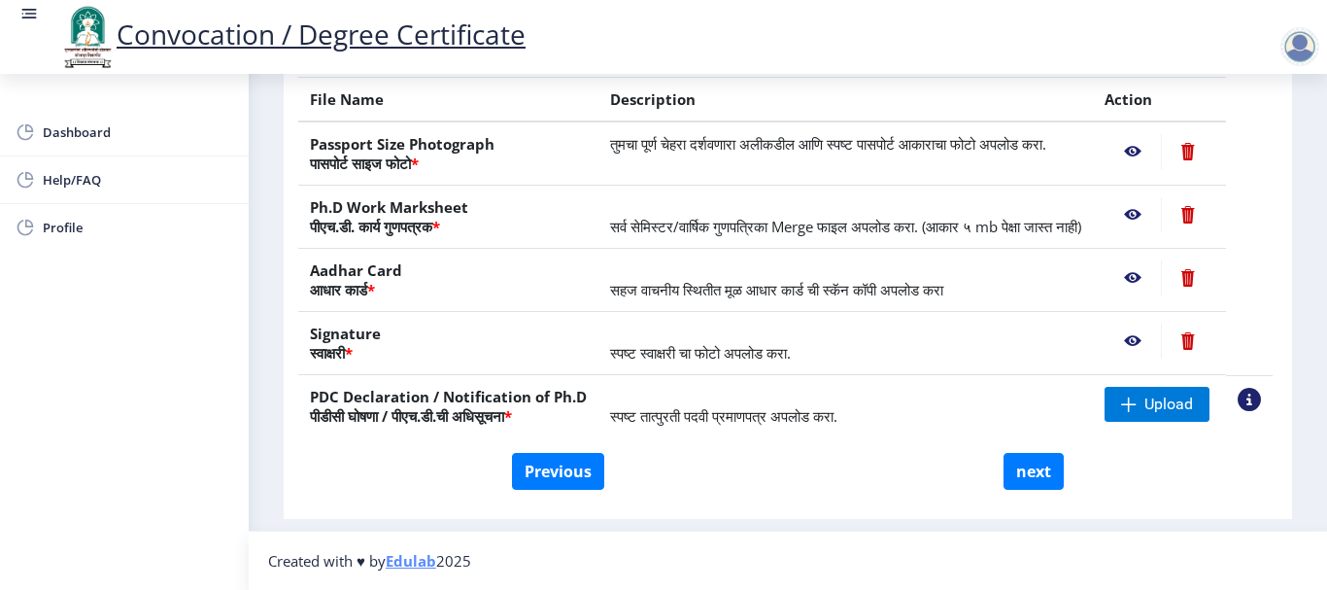
scroll to position [411, 0]
drag, startPoint x: 701, startPoint y: 396, endPoint x: 765, endPoint y: 388, distance: 64.6
click at [765, 406] on span "स्पष्ट तात्पुरती पदवी प्रमाणपत्र अपलोड करा." at bounding box center [723, 415] width 227 height 19
click at [773, 406] on span "स्पष्ट तात्पुरती पदवी प्रमाणपत्र अपलोड करा." at bounding box center [723, 415] width 227 height 19
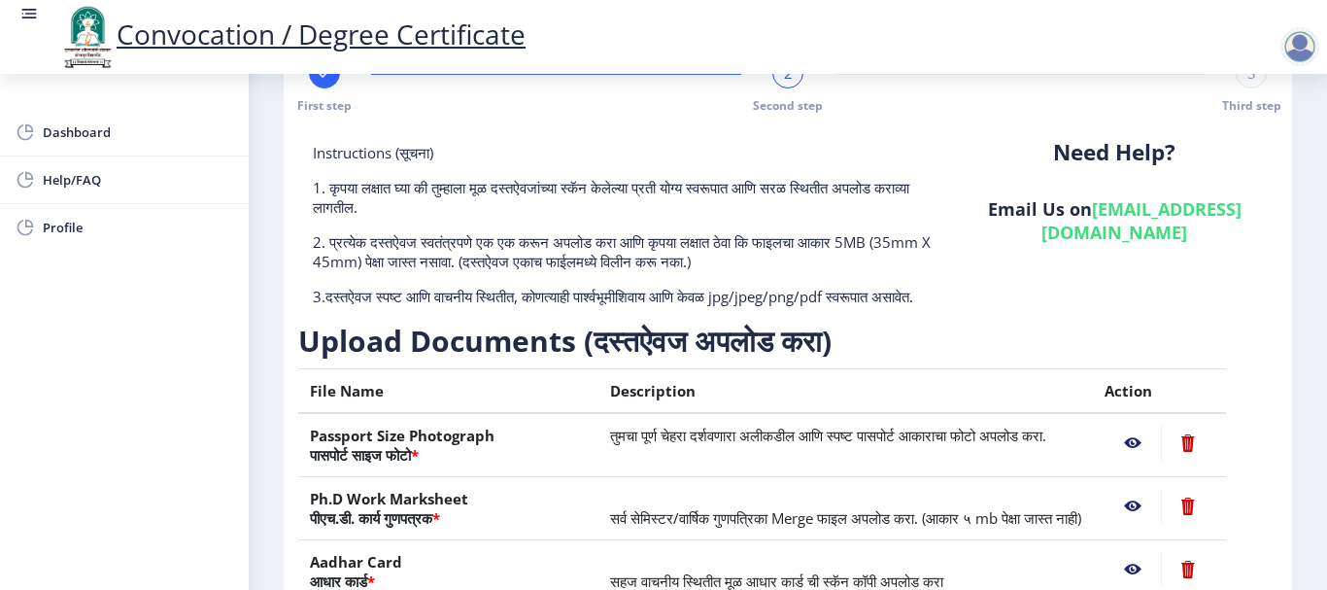
scroll to position [0, 0]
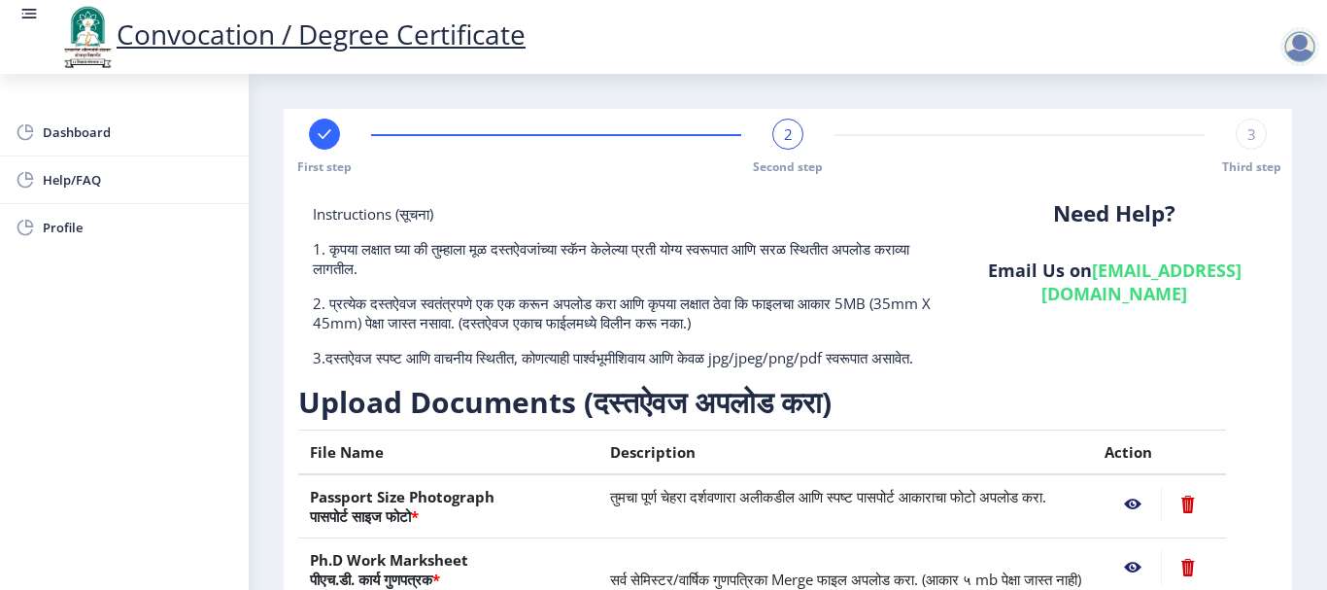
click at [333, 136] on rect at bounding box center [324, 133] width 19 height 19
select select "Regular"
select select "Psychology"
select select "October"
select select "FIRST CLASS WITH DISTINCTION"
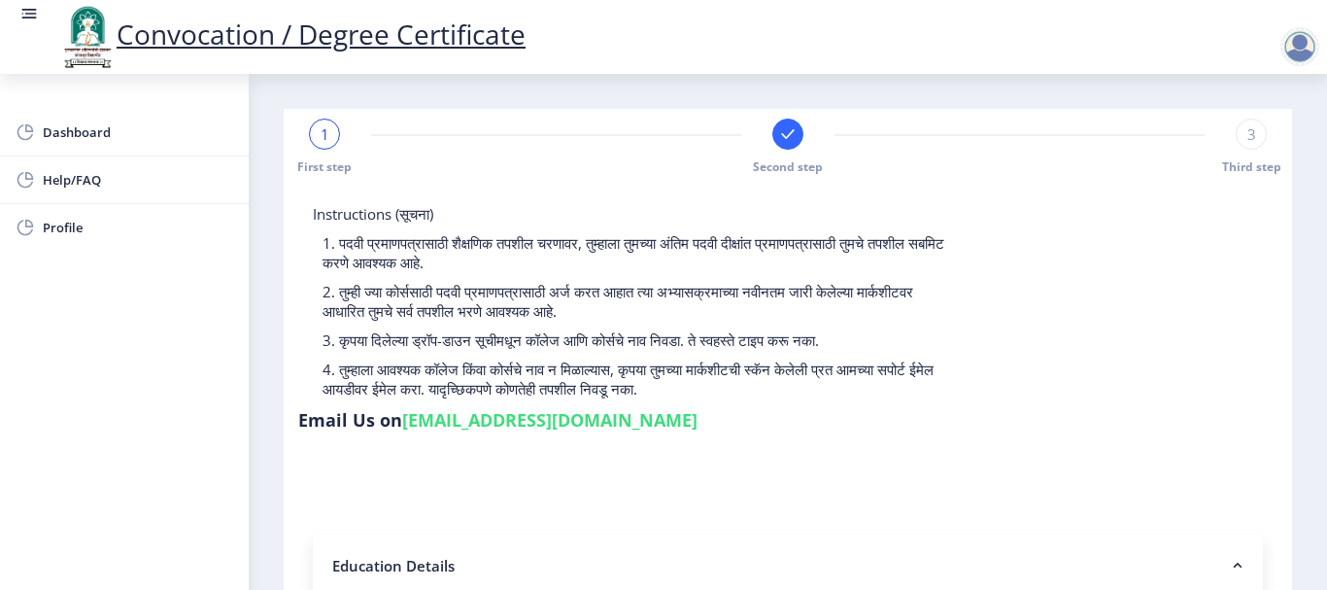
click at [1307, 45] on div at bounding box center [1300, 46] width 39 height 39
click at [1251, 155] on span "Log out" at bounding box center [1249, 151] width 124 height 23
